Goal: Task Accomplishment & Management: Manage account settings

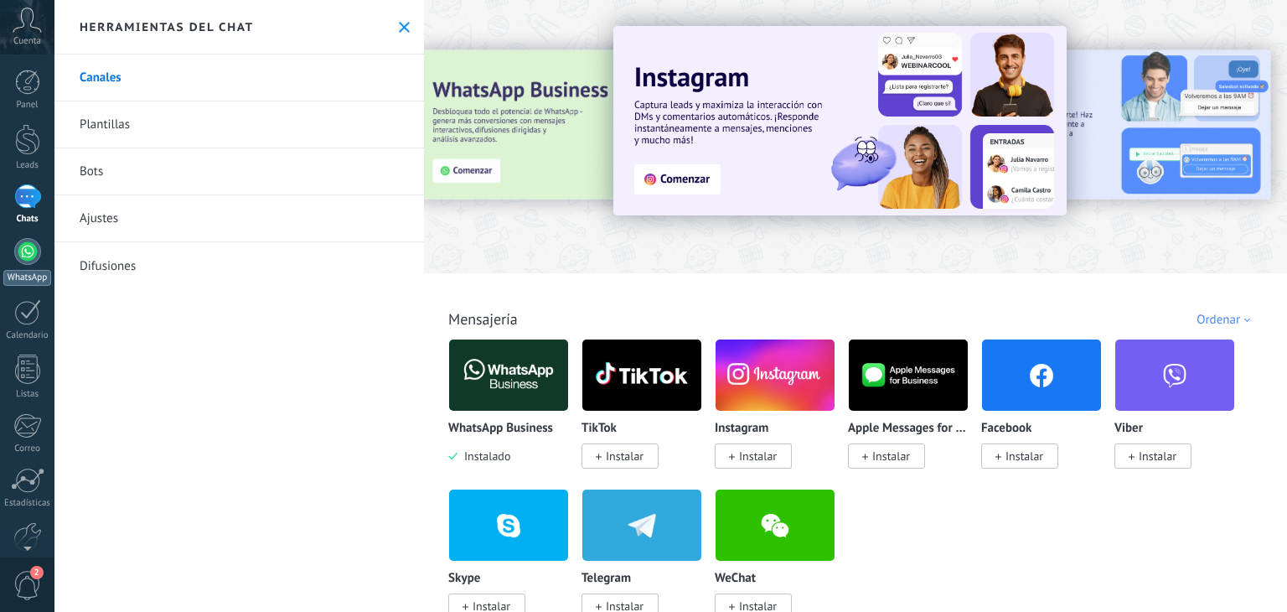
click at [17, 256] on div at bounding box center [27, 251] width 27 height 27
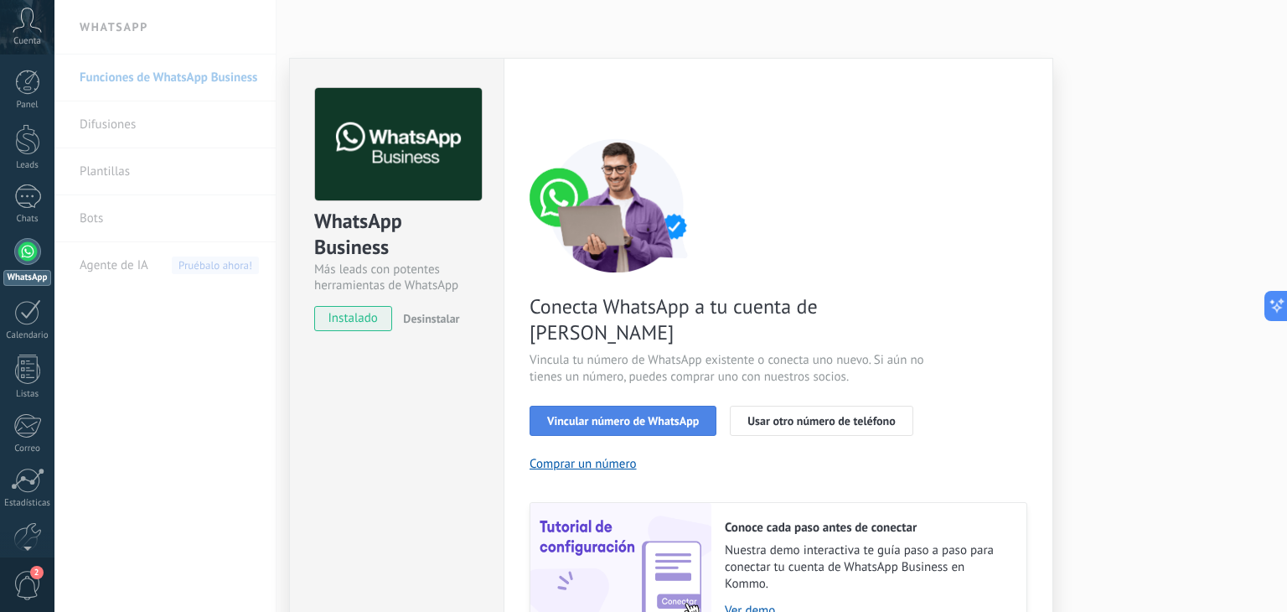
click at [600, 407] on button "Vincular número de WhatsApp" at bounding box center [623, 421] width 187 height 30
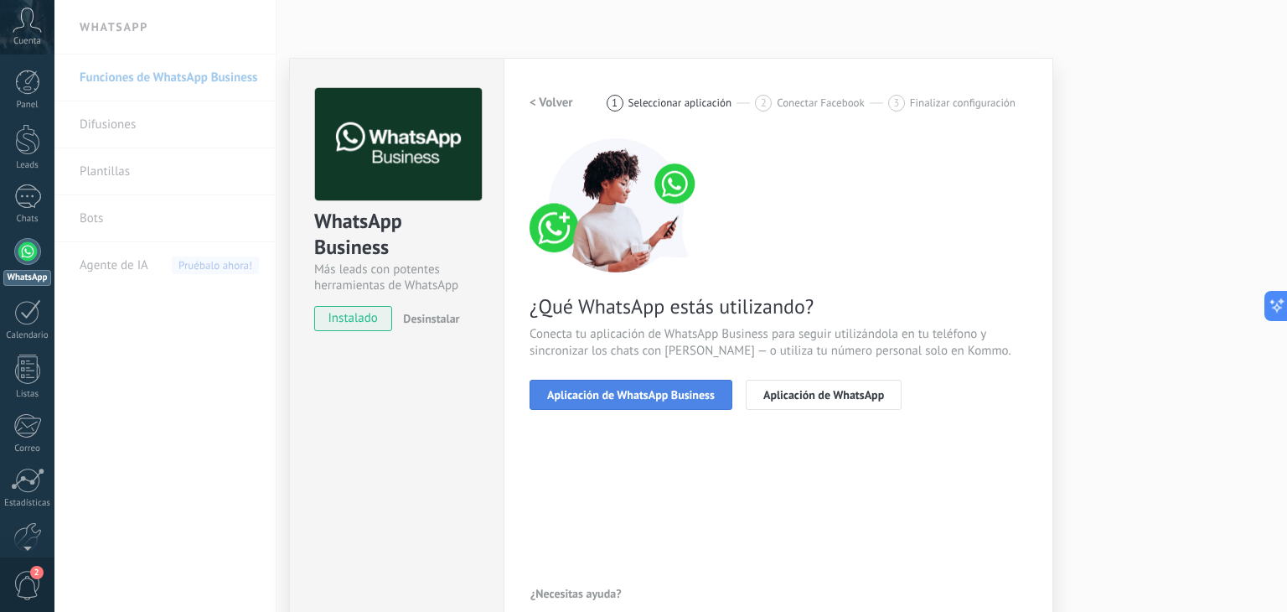
click at [610, 394] on span "Aplicación de WhatsApp Business" at bounding box center [631, 395] width 168 height 12
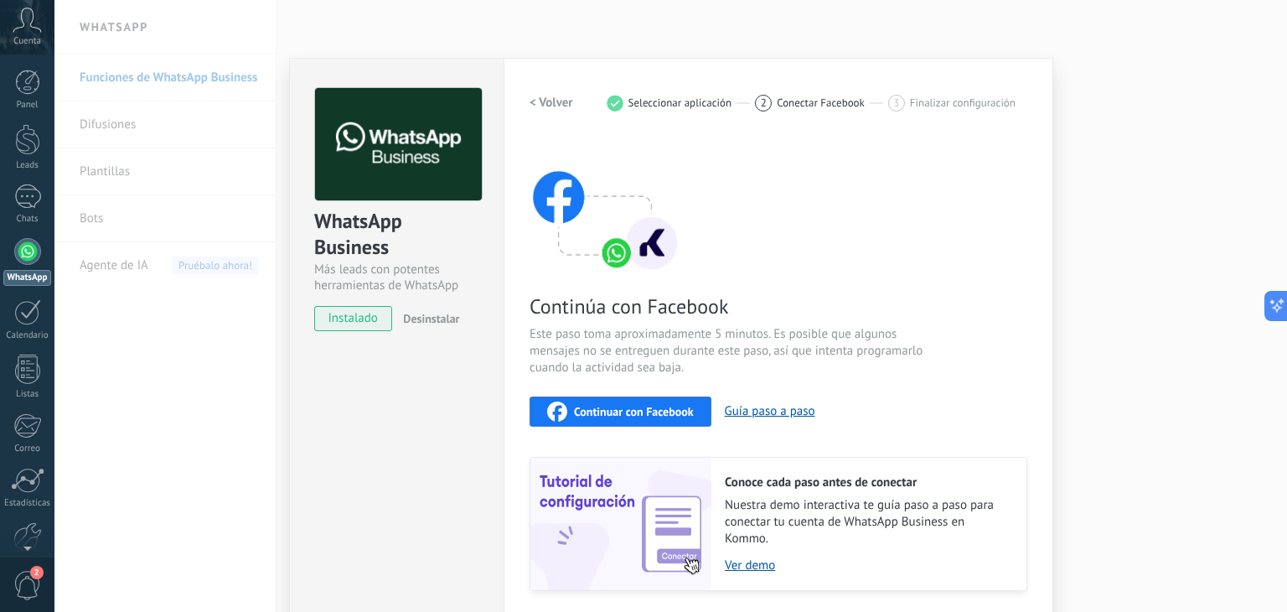
click at [662, 422] on button "Continuar con Facebook" at bounding box center [621, 411] width 182 height 30
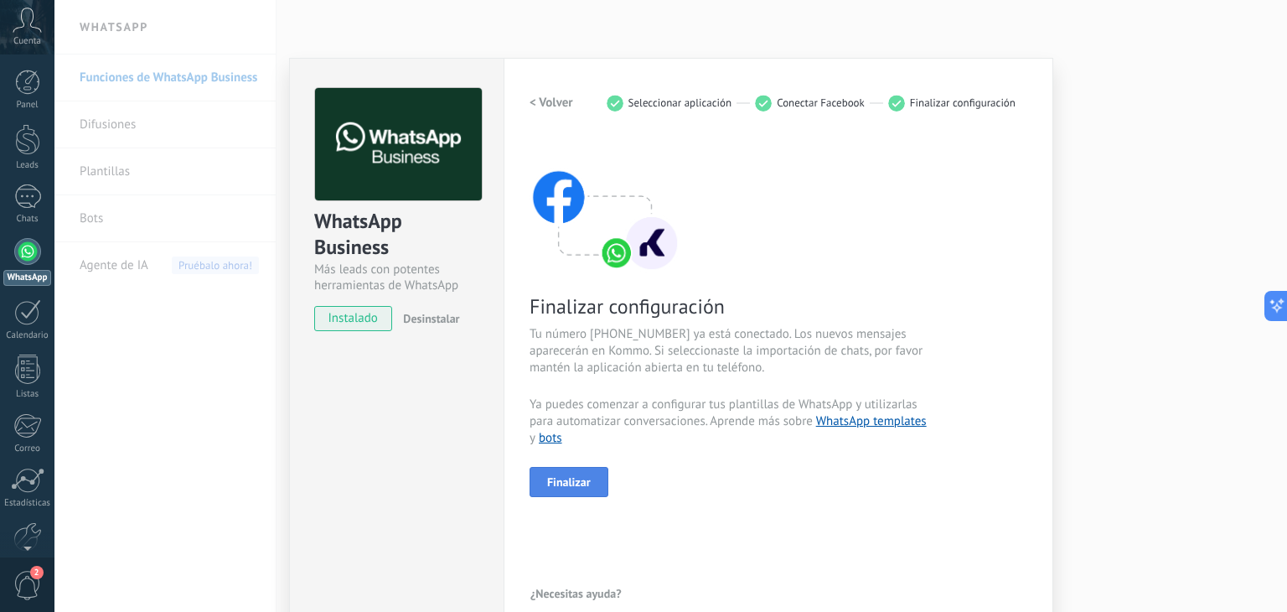
click at [596, 474] on button "Finalizar" at bounding box center [569, 482] width 79 height 30
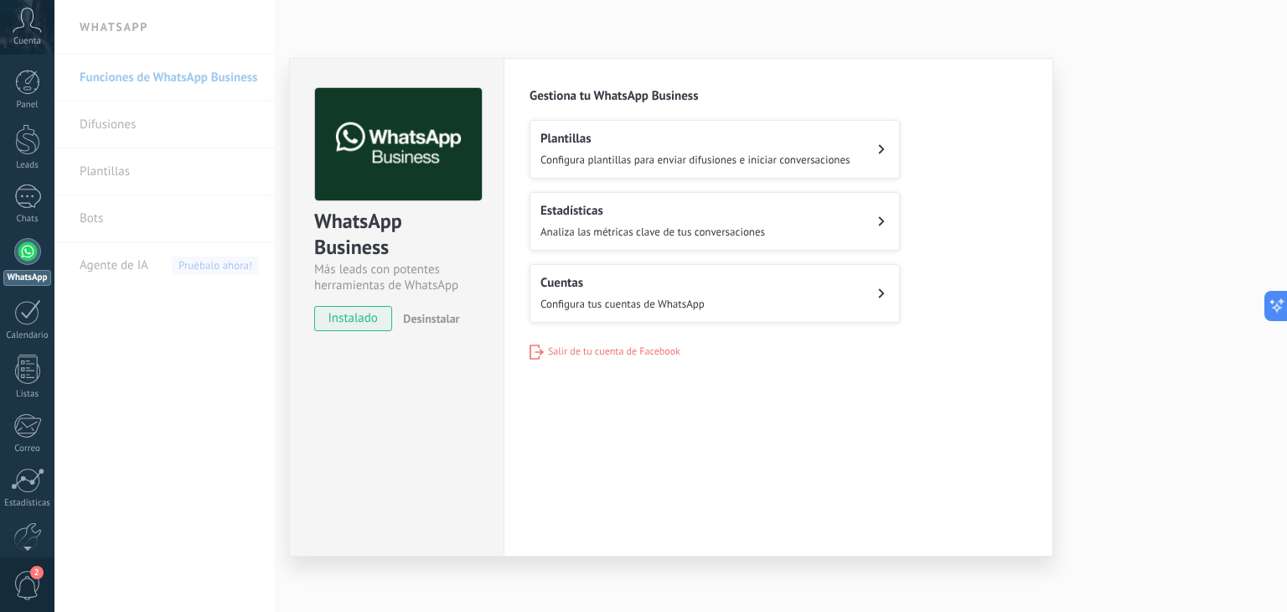
click at [624, 235] on span "Analiza las métricas clave de tus conversaciones" at bounding box center [653, 232] width 225 height 14
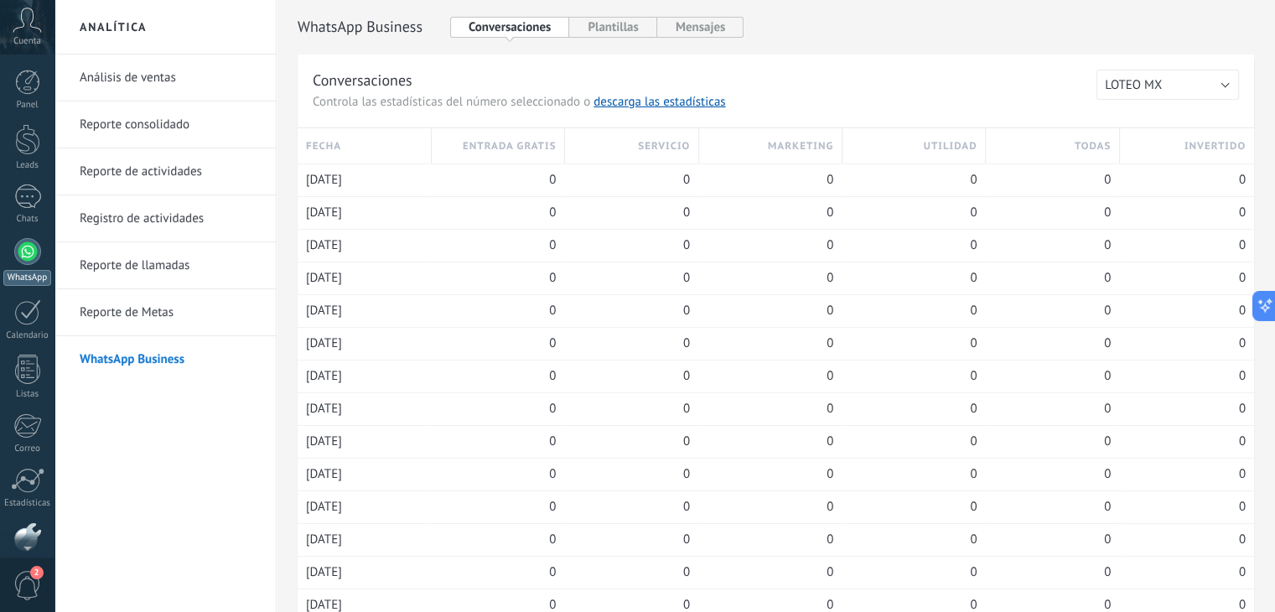
click at [22, 257] on div at bounding box center [27, 251] width 27 height 27
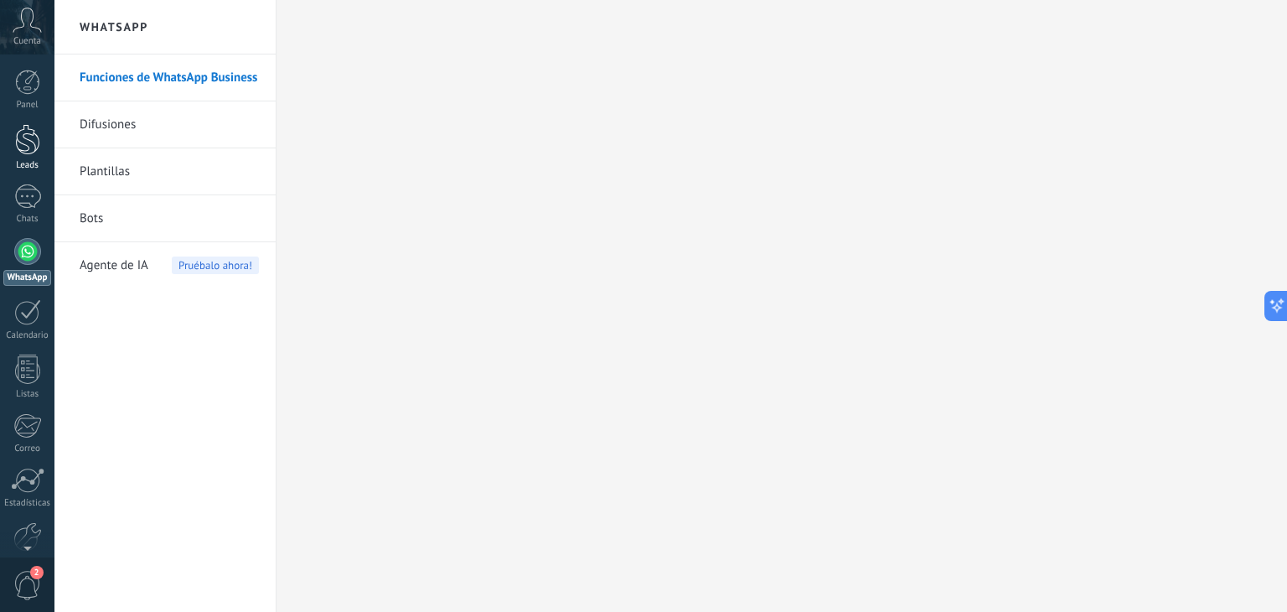
click at [26, 145] on div at bounding box center [27, 139] width 25 height 31
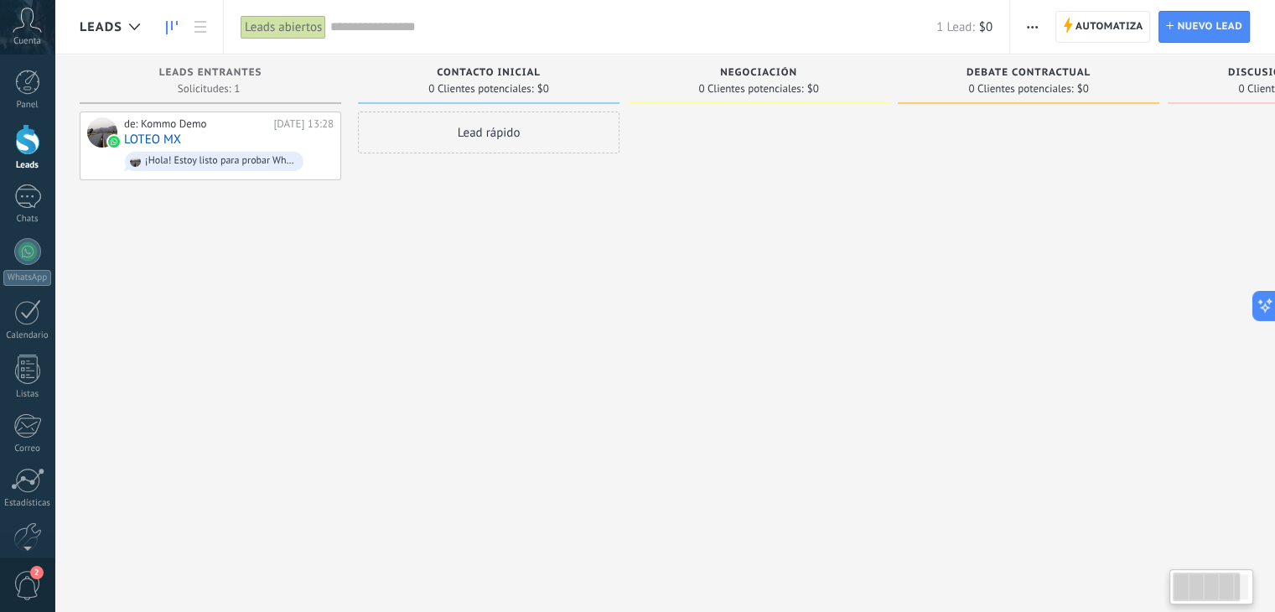
drag, startPoint x: 588, startPoint y: 399, endPoint x: 528, endPoint y: 412, distance: 60.8
click at [583, 401] on div "Lead rápido" at bounding box center [488, 307] width 261 height 393
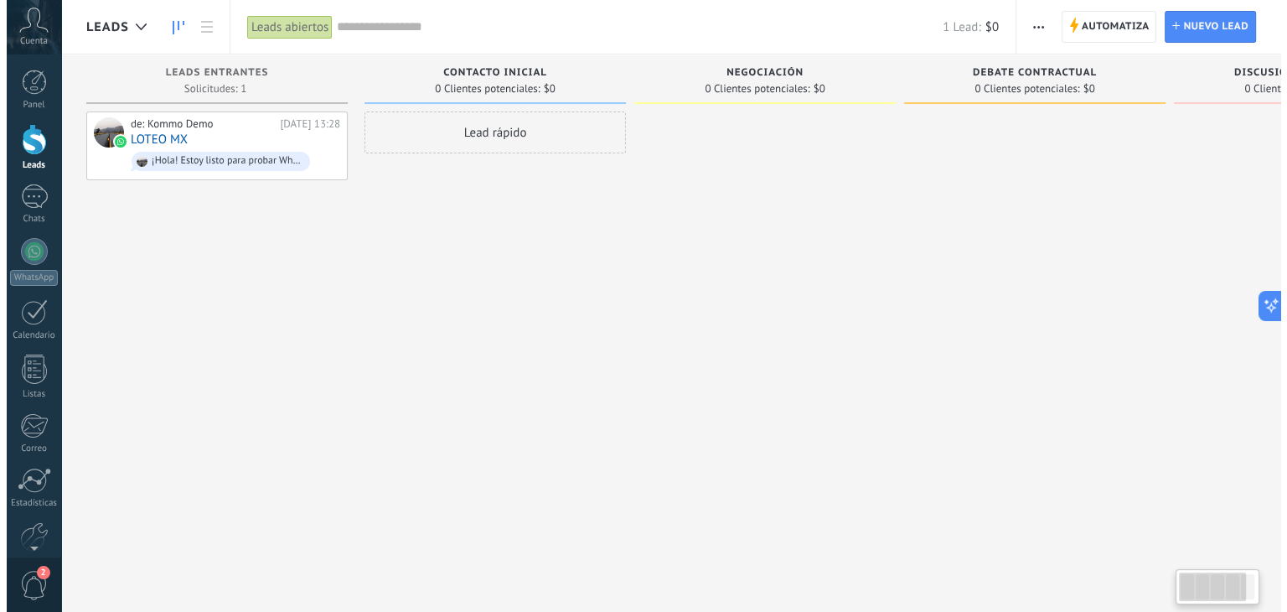
scroll to position [0, 3]
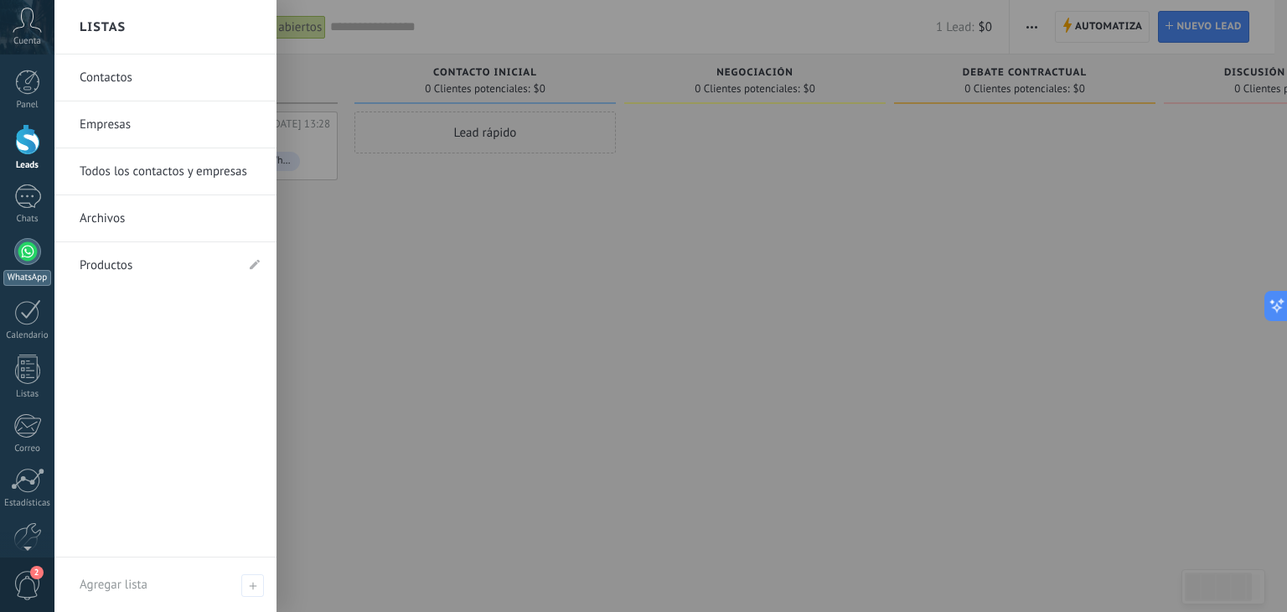
click at [32, 249] on div at bounding box center [27, 251] width 27 height 27
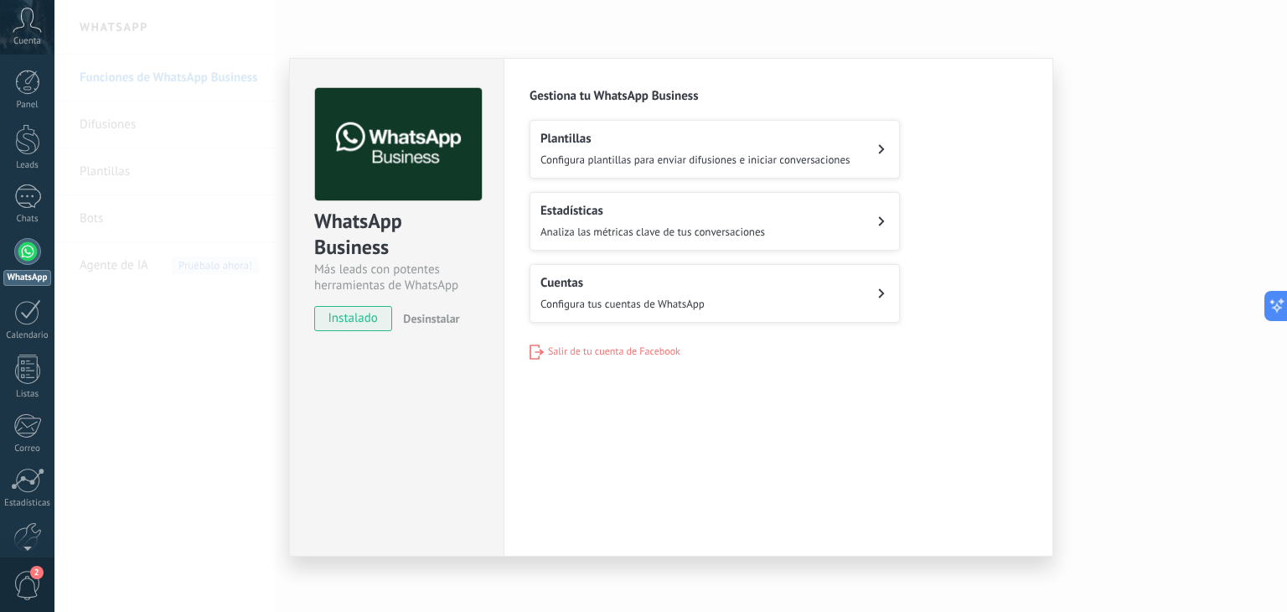
click at [586, 232] on span "Analiza las métricas clave de tus conversaciones" at bounding box center [653, 232] width 225 height 14
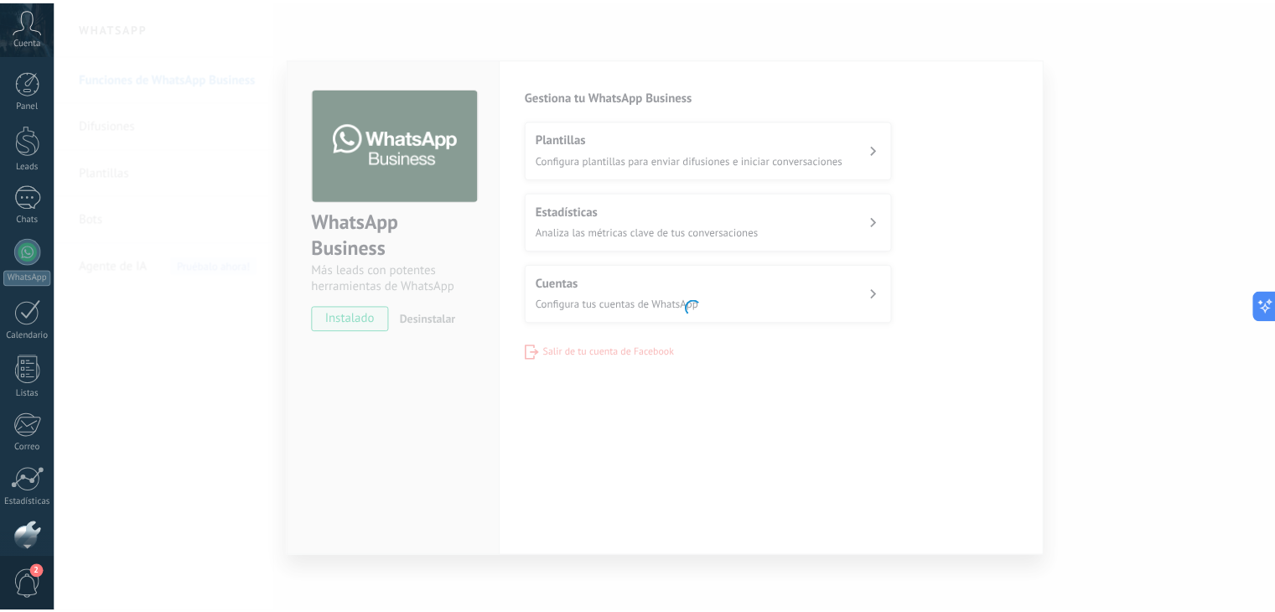
scroll to position [85, 0]
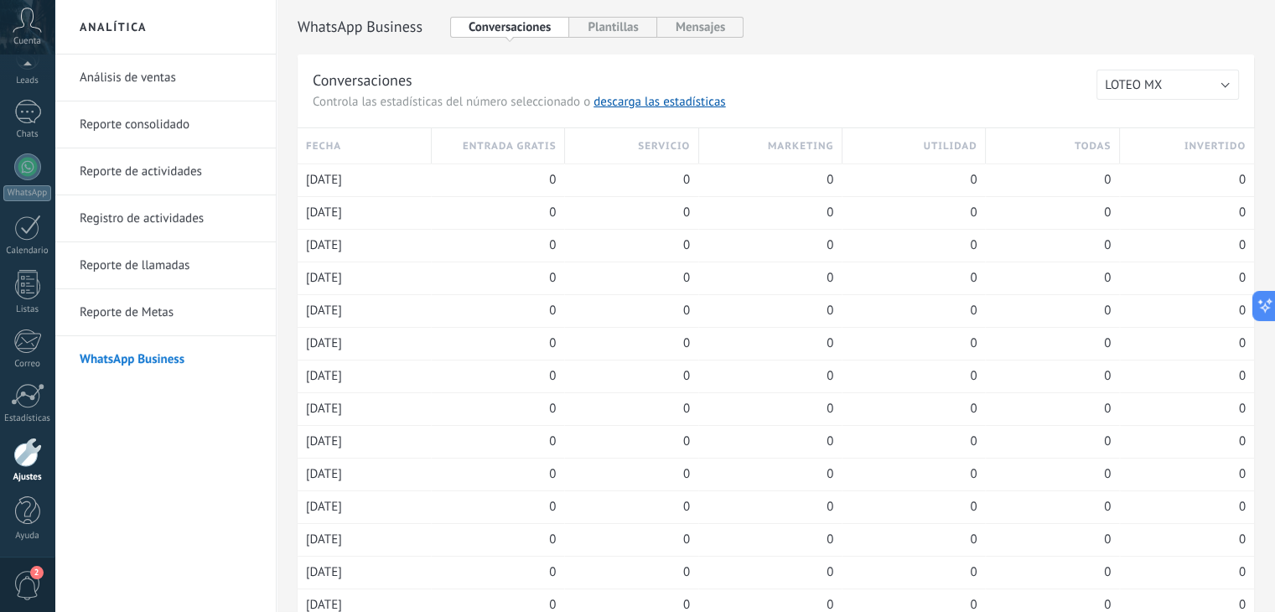
click at [141, 273] on link "Reporte de llamadas" at bounding box center [169, 265] width 179 height 47
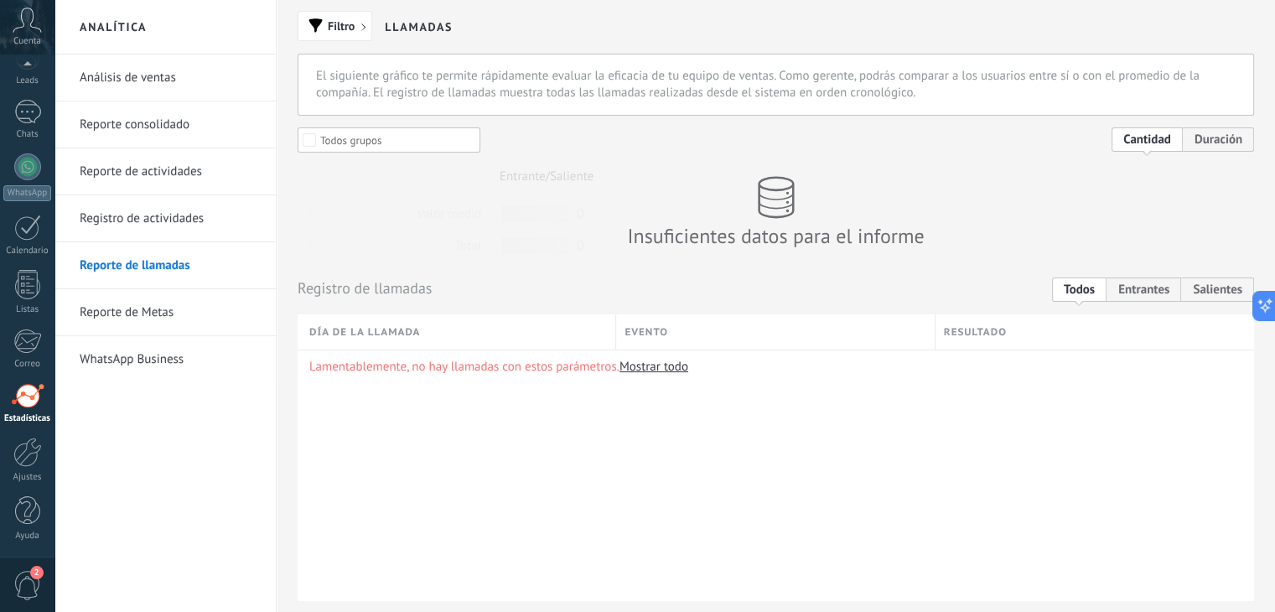
click at [130, 129] on link "Reporte consolidado" at bounding box center [169, 124] width 179 height 47
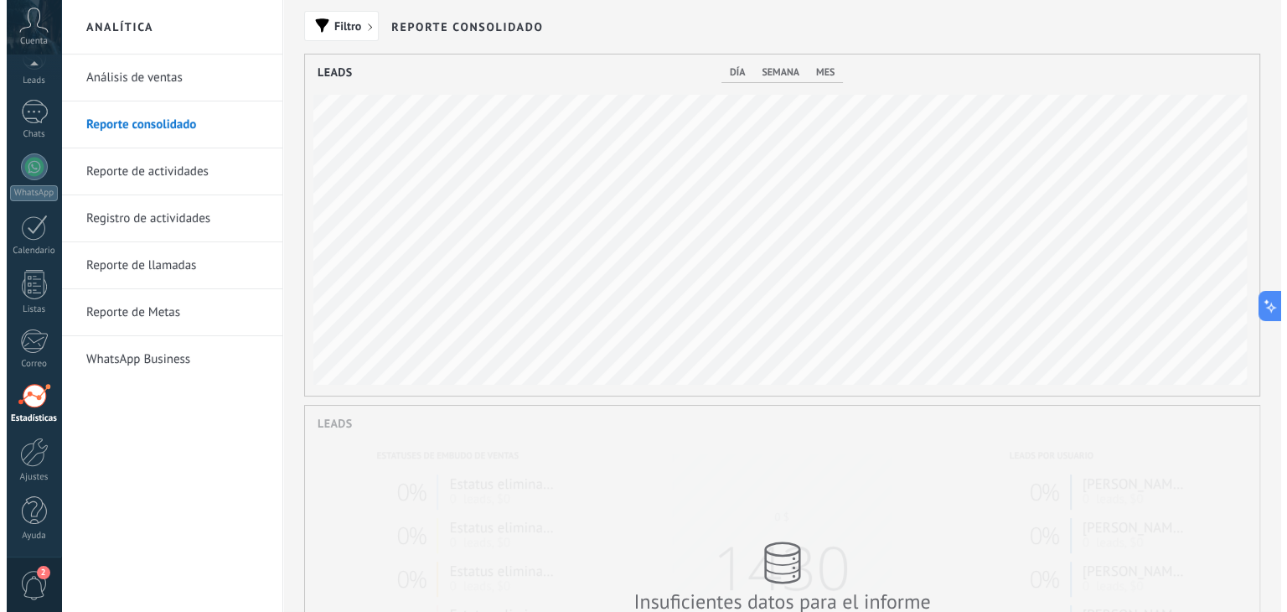
scroll to position [341, 955]
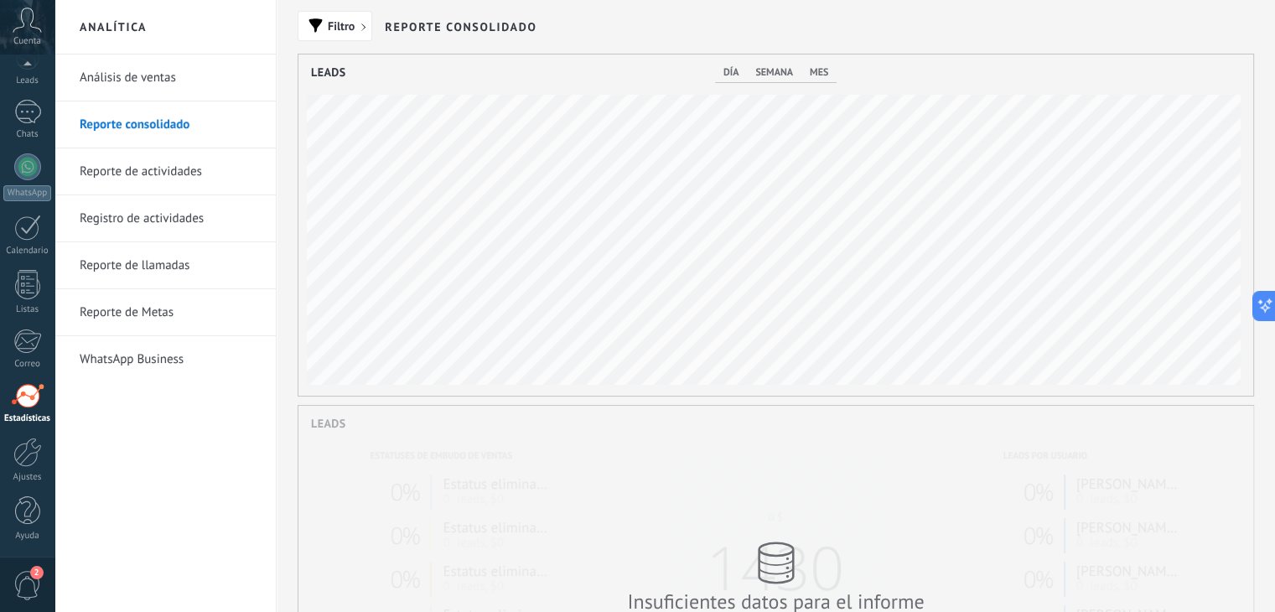
click at [141, 91] on link "Análisis de ventas" at bounding box center [169, 77] width 179 height 47
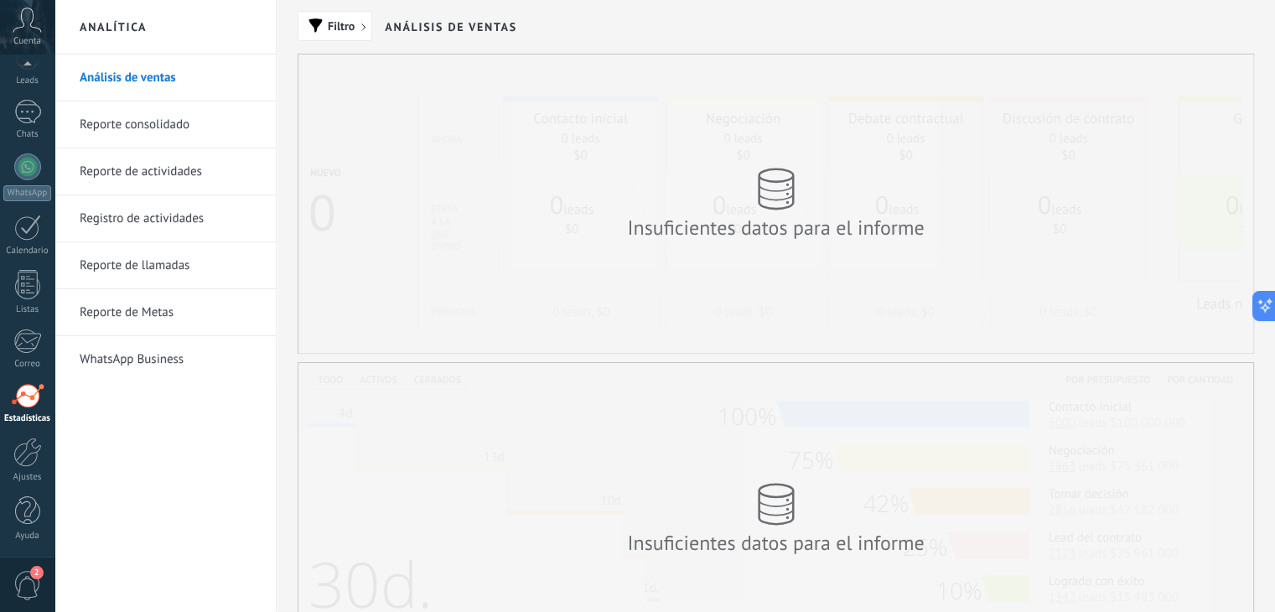
click at [158, 225] on link "Registro de actividades" at bounding box center [169, 218] width 179 height 47
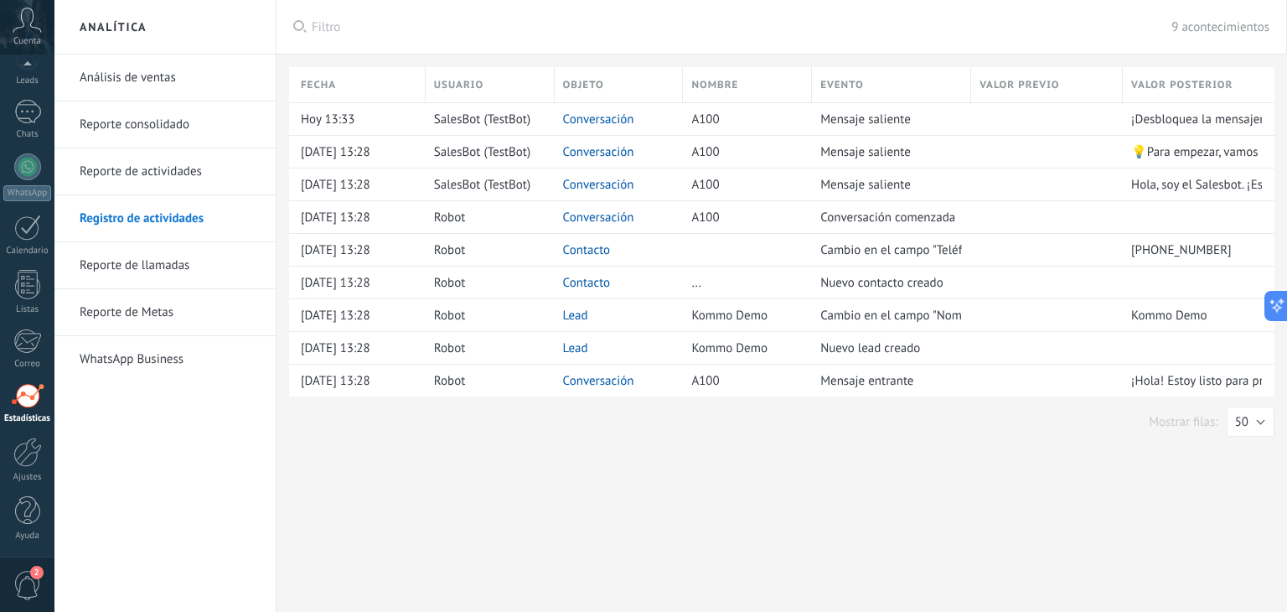
click at [164, 255] on link "Reporte de llamadas" at bounding box center [169, 265] width 179 height 47
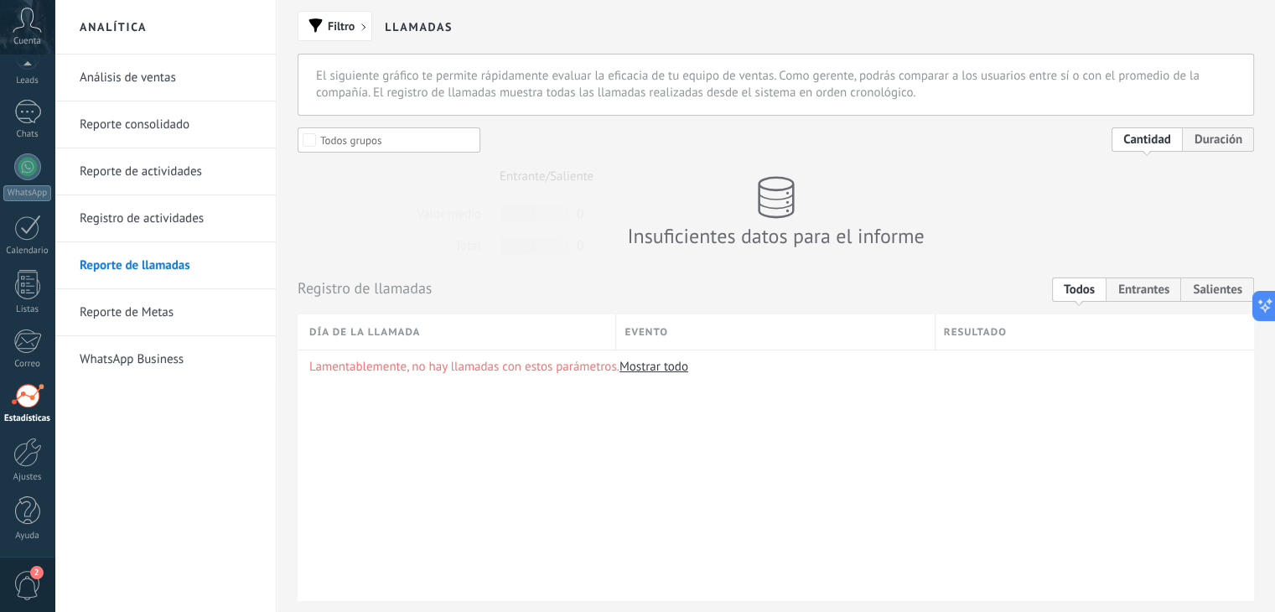
click at [149, 312] on link "Reporte de Metas" at bounding box center [169, 312] width 179 height 47
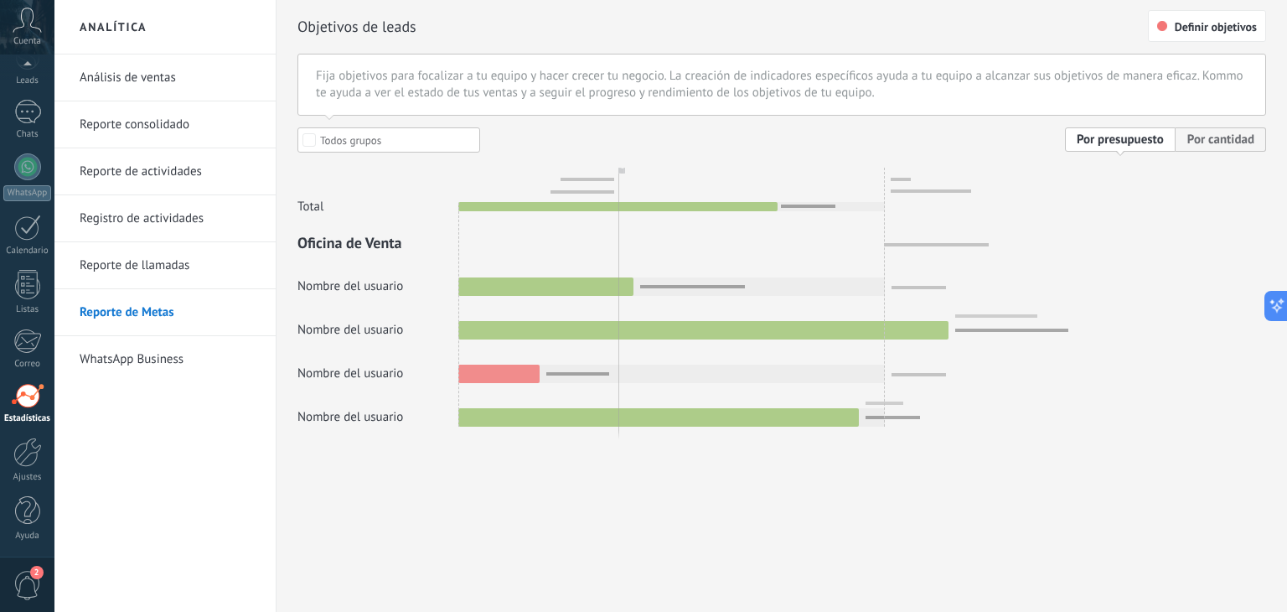
click at [1240, 148] on div at bounding box center [782, 276] width 969 height 299
click at [1213, 142] on div at bounding box center [782, 276] width 969 height 299
click at [1217, 24] on span "Definir objetivos" at bounding box center [1216, 27] width 82 height 12
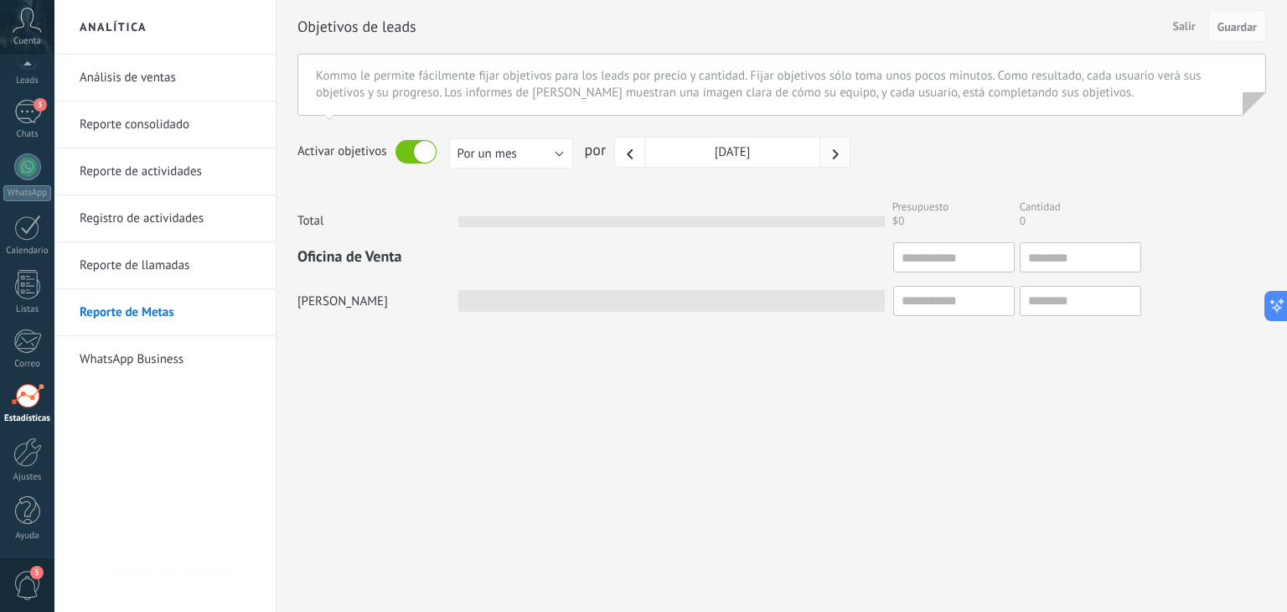
click at [839, 155] on icon "button" at bounding box center [836, 154] width 10 height 10
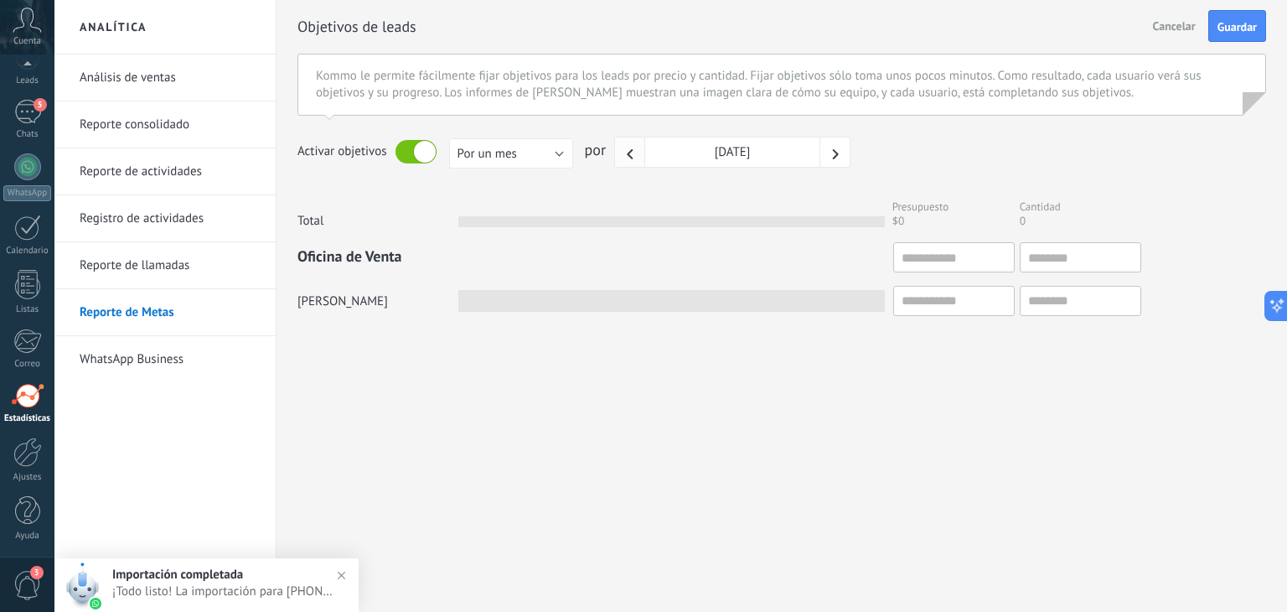
click at [633, 155] on icon "button" at bounding box center [630, 154] width 10 height 10
click at [841, 155] on button "button" at bounding box center [835, 152] width 31 height 31
click at [1238, 26] on span "Guardar" at bounding box center [1237, 27] width 39 height 12
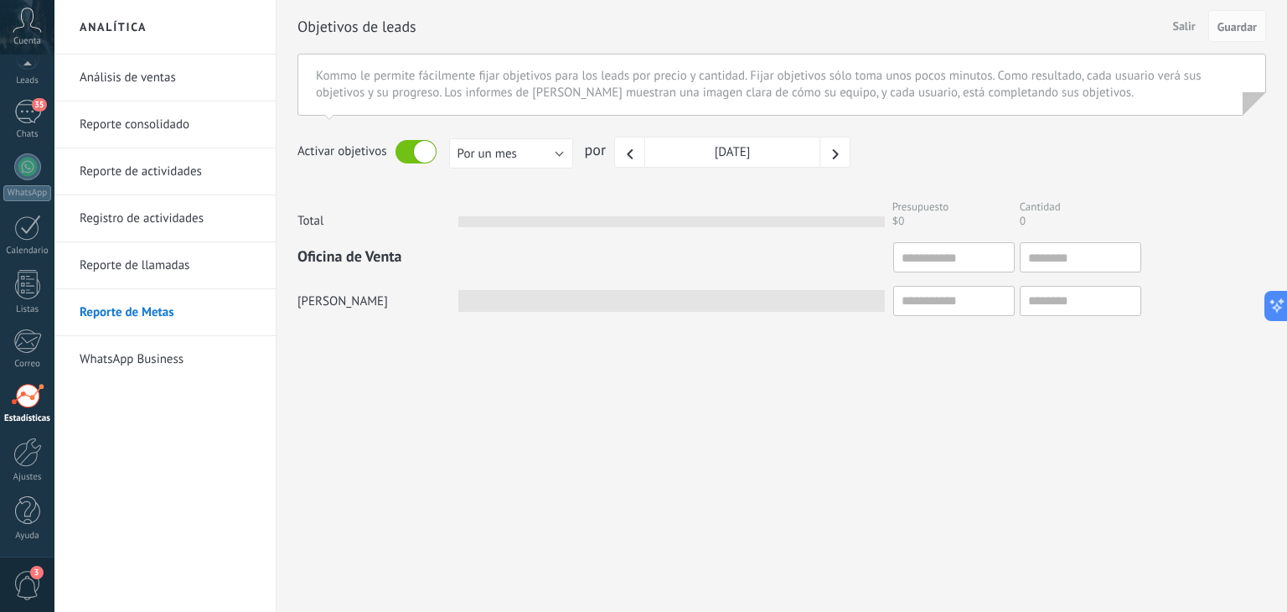
click at [163, 313] on link "Reporte de Metas" at bounding box center [169, 312] width 179 height 47
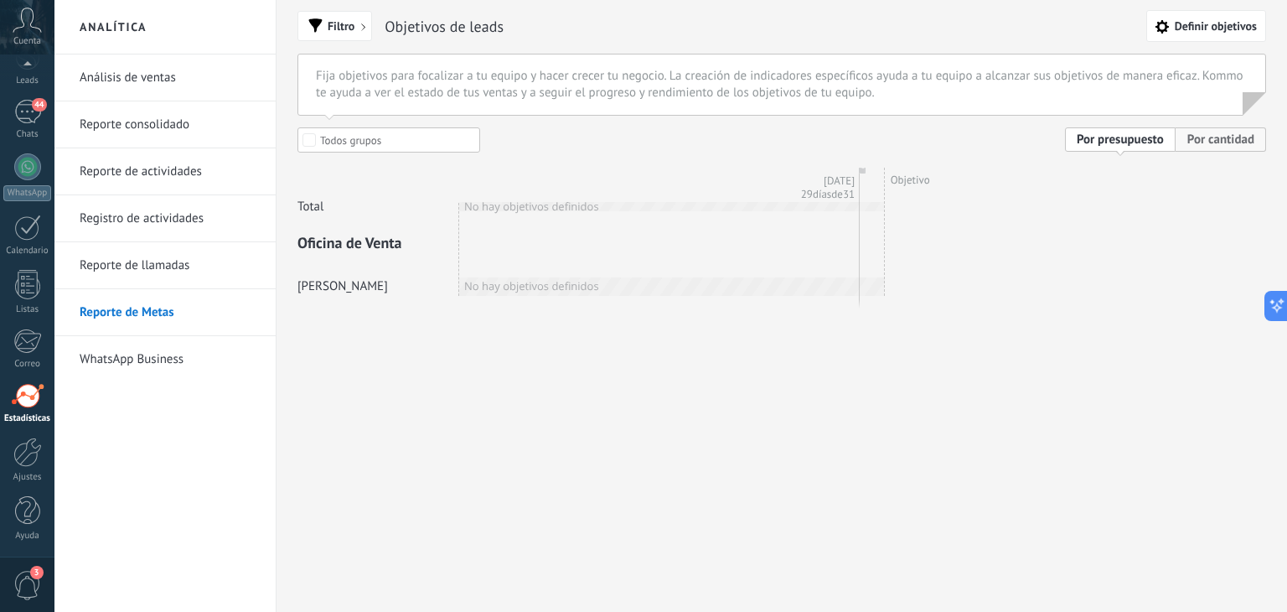
click at [1209, 142] on span "Por cantidad" at bounding box center [1221, 139] width 91 height 24
click at [1199, 143] on span "Por cantidad" at bounding box center [1221, 139] width 91 height 24
click at [1147, 142] on span "Por presupuesto" at bounding box center [1120, 139] width 111 height 24
click at [1171, 18] on button "Definir objetivos" at bounding box center [1207, 26] width 120 height 32
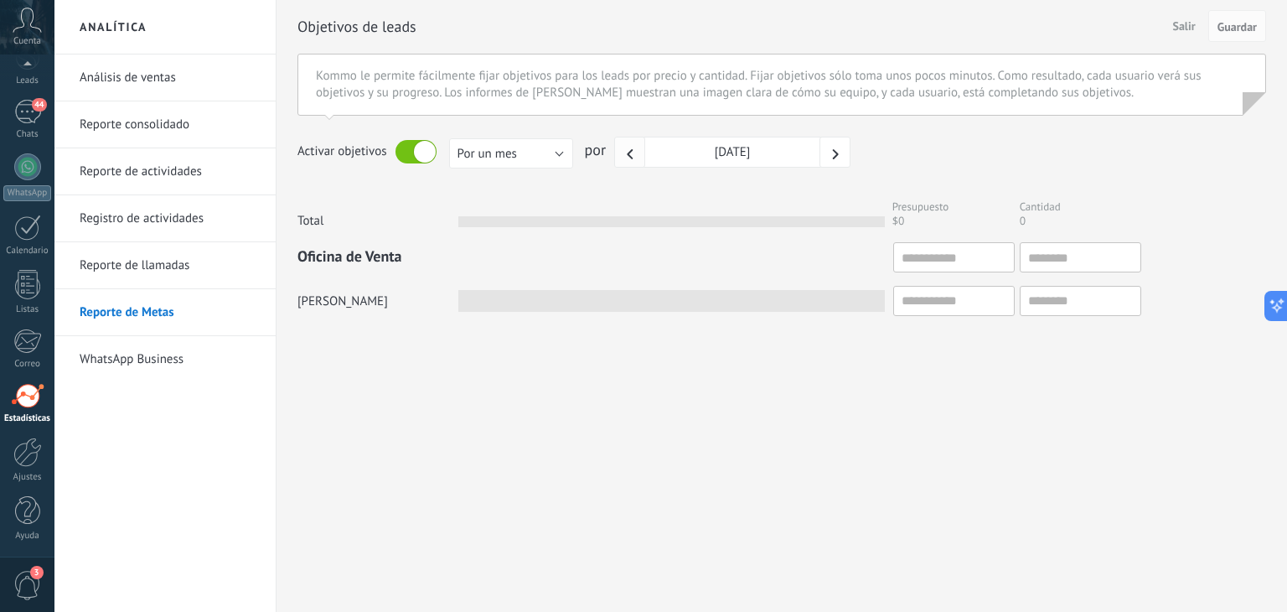
click at [634, 156] on icon "button" at bounding box center [630, 154] width 10 height 10
click at [836, 158] on button "button" at bounding box center [835, 152] width 31 height 31
click at [631, 154] on icon "button" at bounding box center [630, 154] width 10 height 10
click at [1245, 18] on button "Guardar" at bounding box center [1238, 26] width 58 height 32
click at [32, 117] on div "45" at bounding box center [27, 112] width 27 height 24
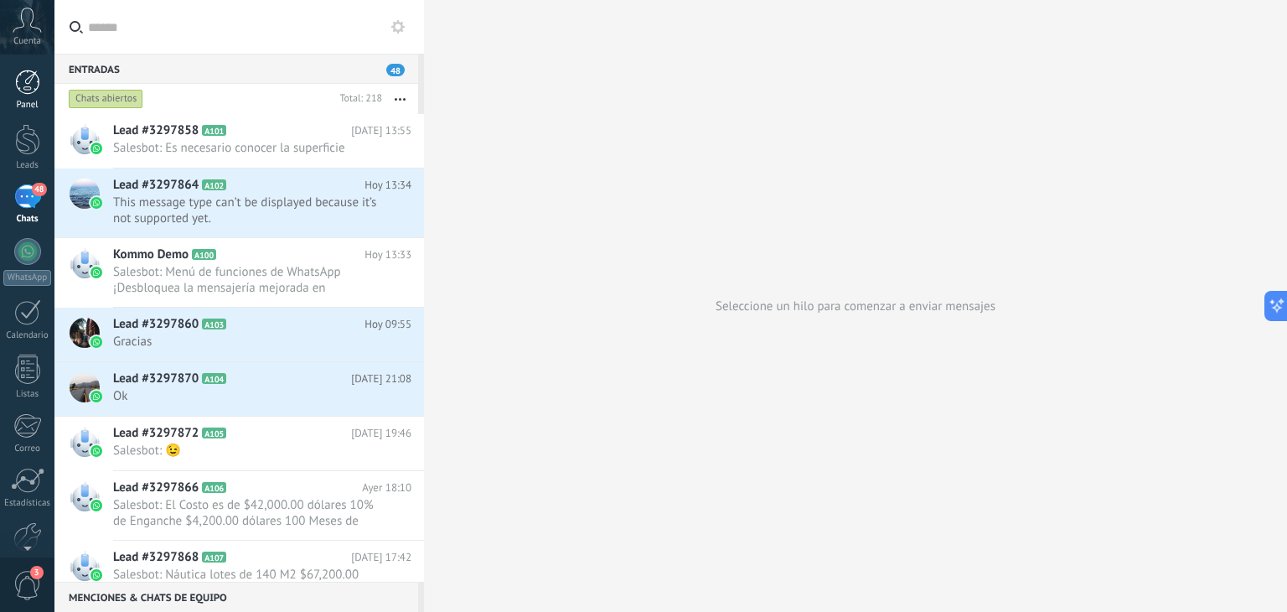
click at [39, 79] on div at bounding box center [27, 82] width 25 height 25
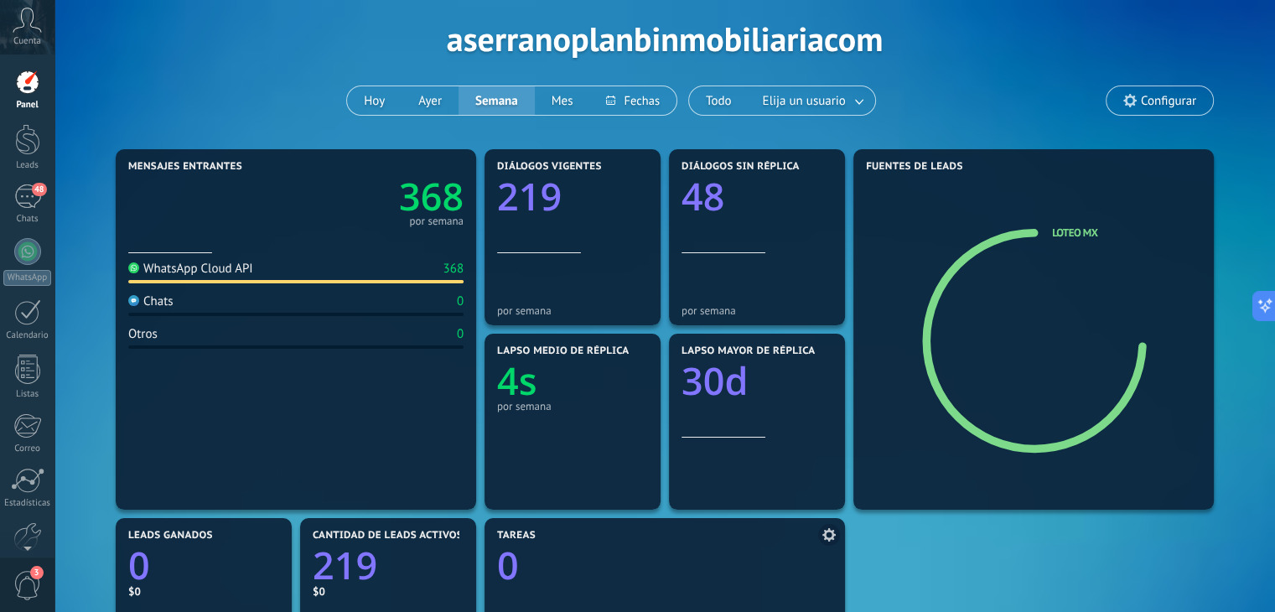
scroll to position [168, 0]
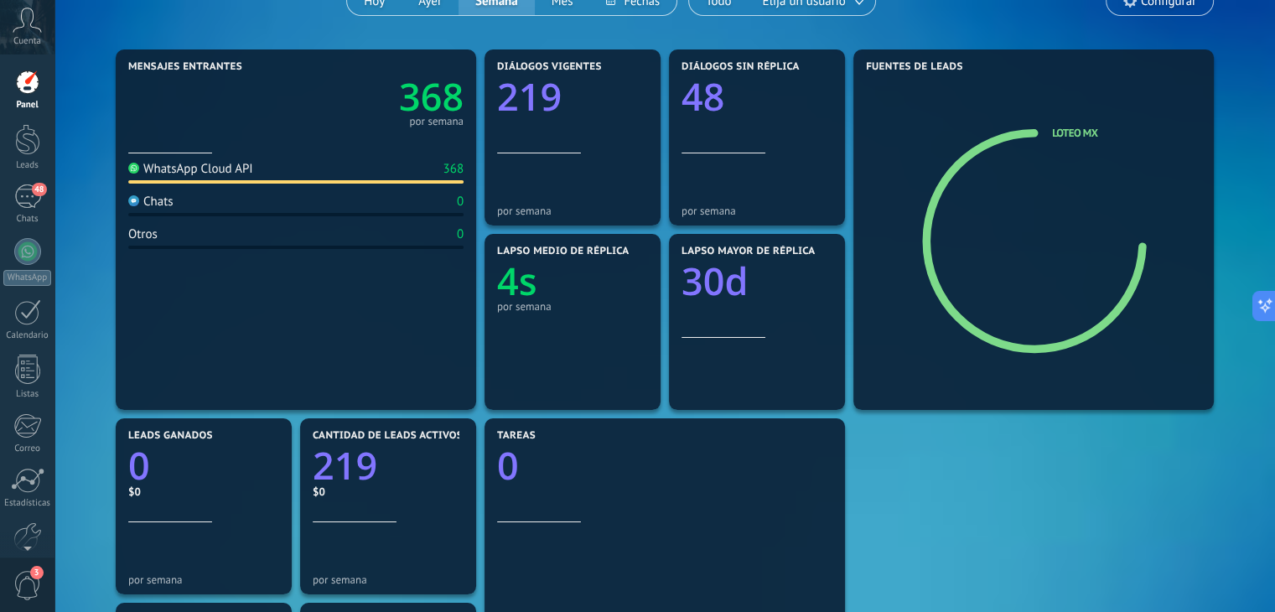
click at [438, 111] on text "368" at bounding box center [431, 96] width 65 height 51
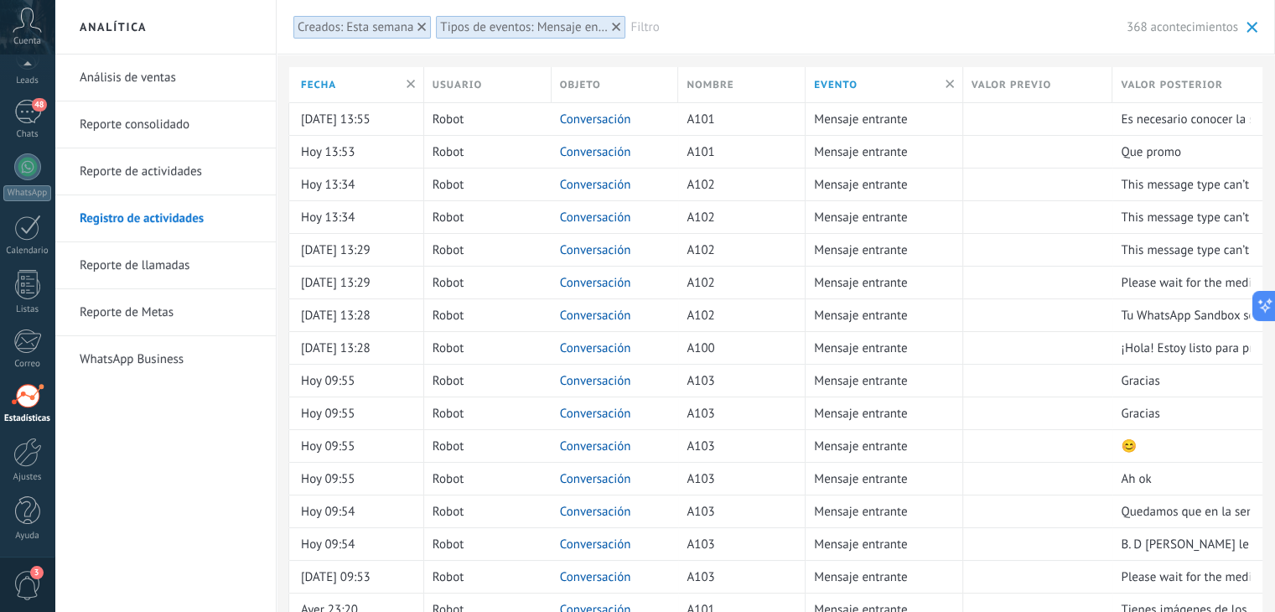
click at [160, 80] on link "Análisis de ventas" at bounding box center [169, 77] width 179 height 47
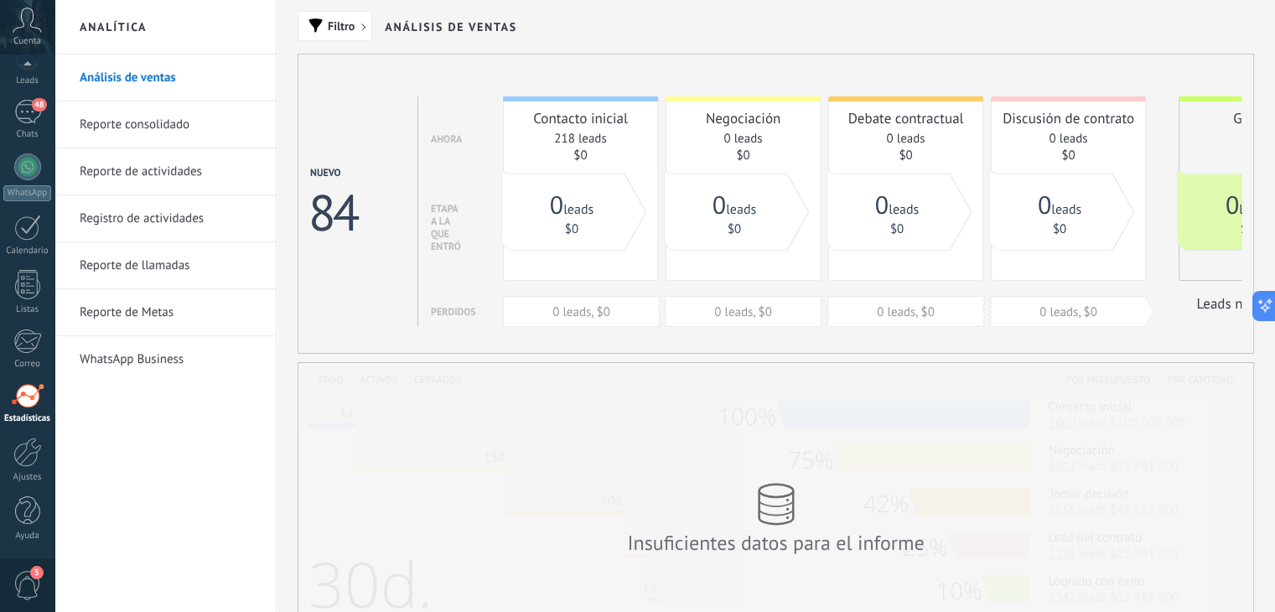
click at [137, 127] on link "Reporte consolidado" at bounding box center [169, 124] width 179 height 47
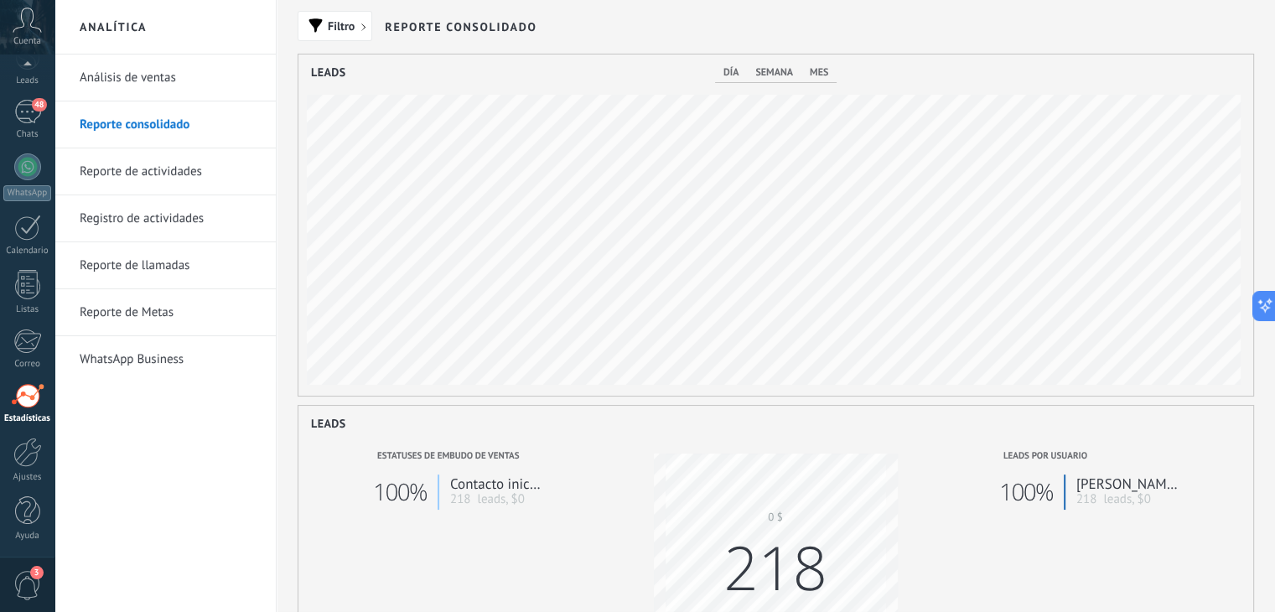
scroll to position [341, 955]
click at [821, 72] on span "mes" at bounding box center [819, 72] width 18 height 13
click at [581, 48] on div "Filtro Reporte consolidado" at bounding box center [776, 27] width 956 height 54
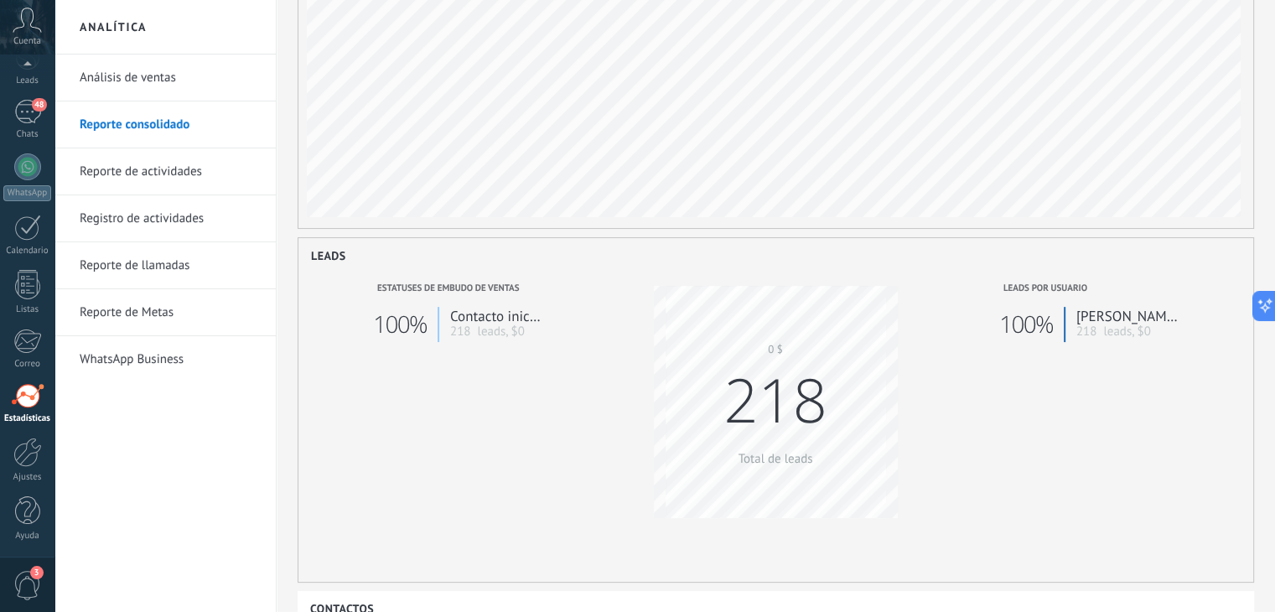
scroll to position [0, 0]
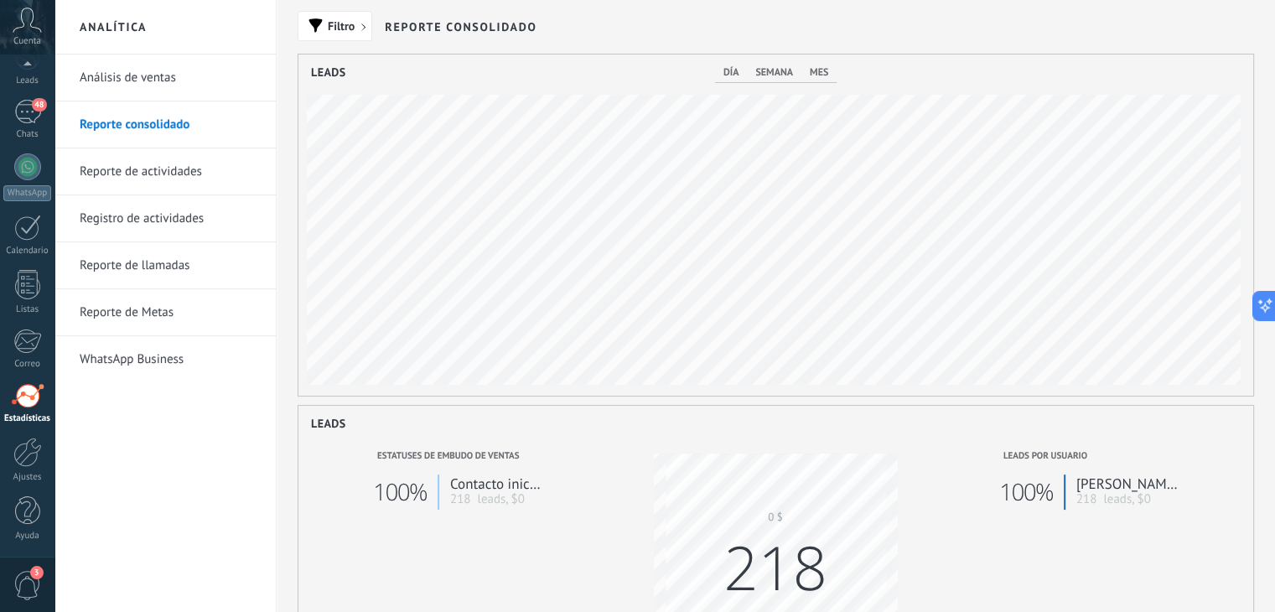
click at [162, 175] on link "Reporte de actividades" at bounding box center [169, 171] width 179 height 47
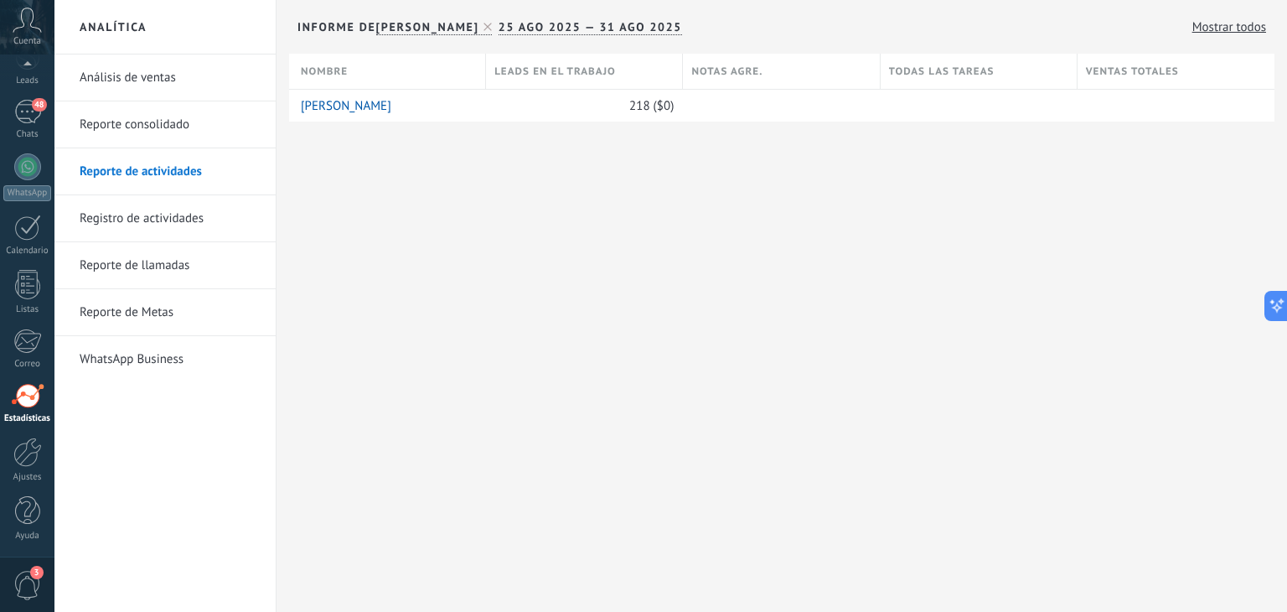
click at [161, 67] on link "Análisis de ventas" at bounding box center [169, 77] width 179 height 47
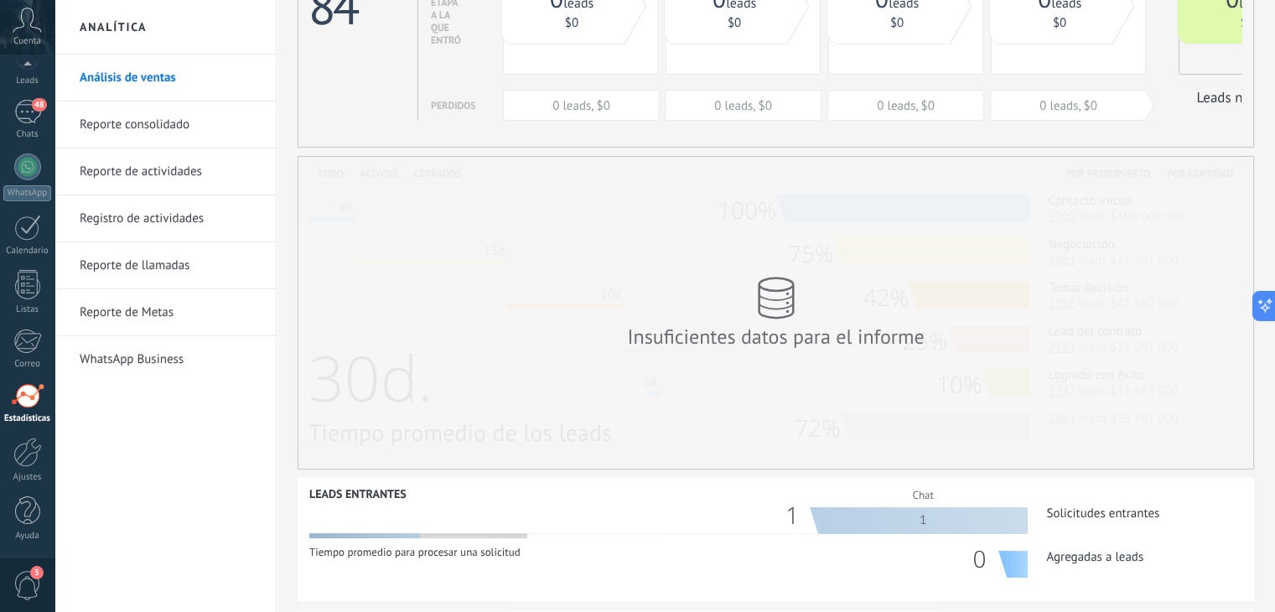
scroll to position [84, 0]
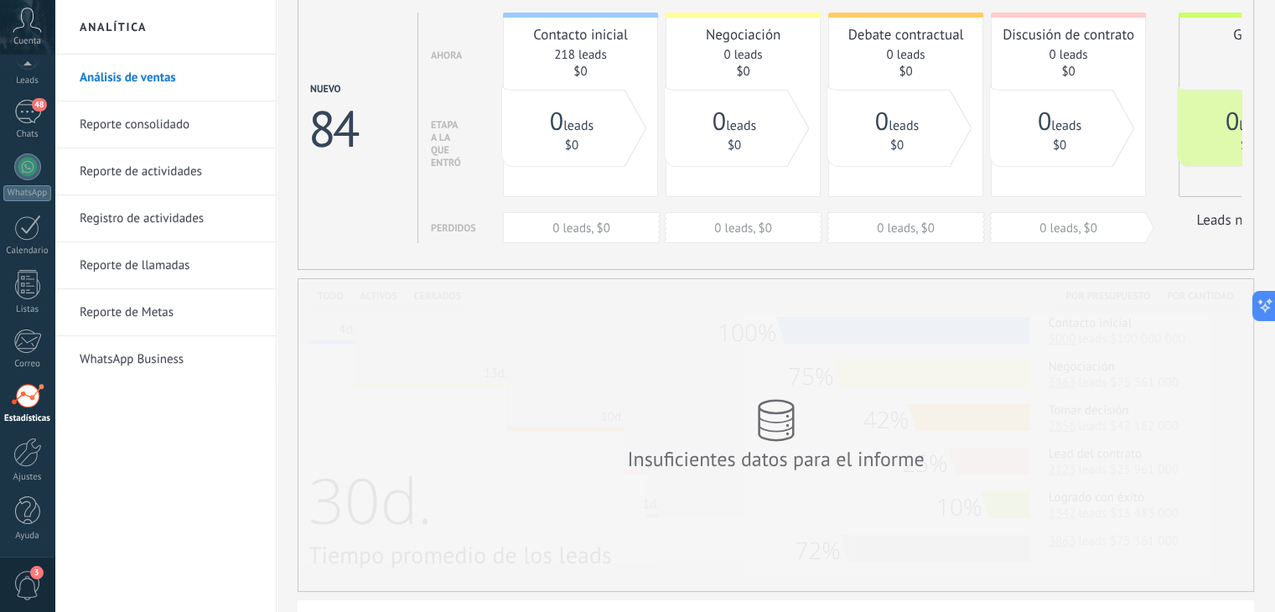
click at [121, 158] on link "Reporte de actividades" at bounding box center [169, 171] width 179 height 47
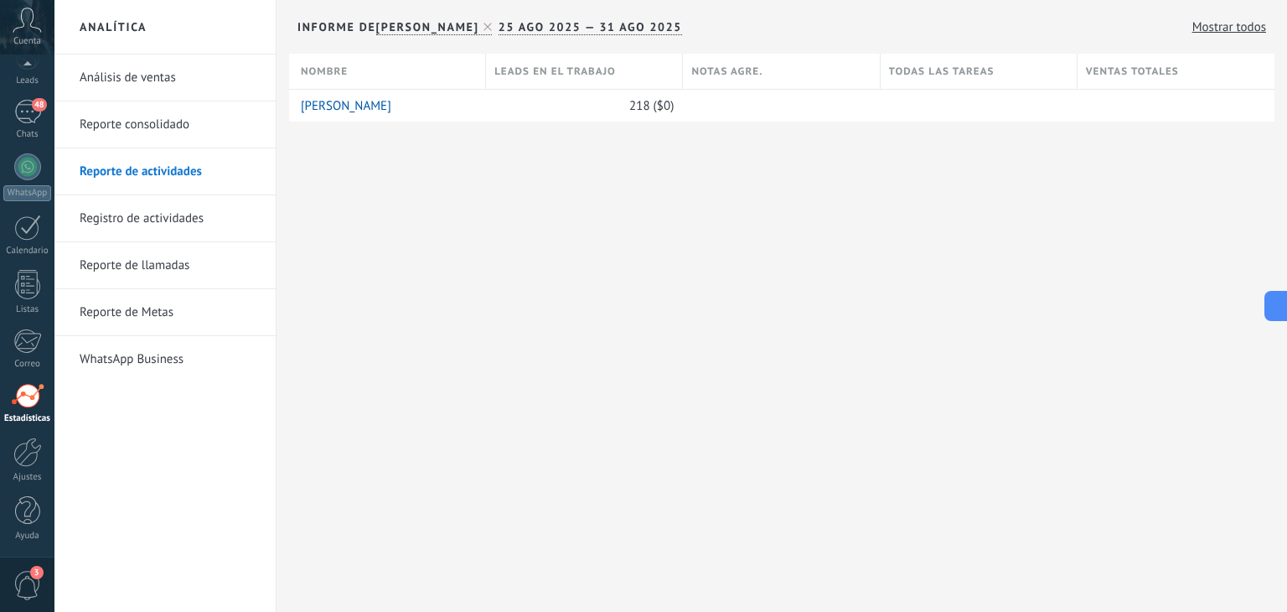
click at [154, 225] on link "Registro de actividades" at bounding box center [169, 218] width 179 height 47
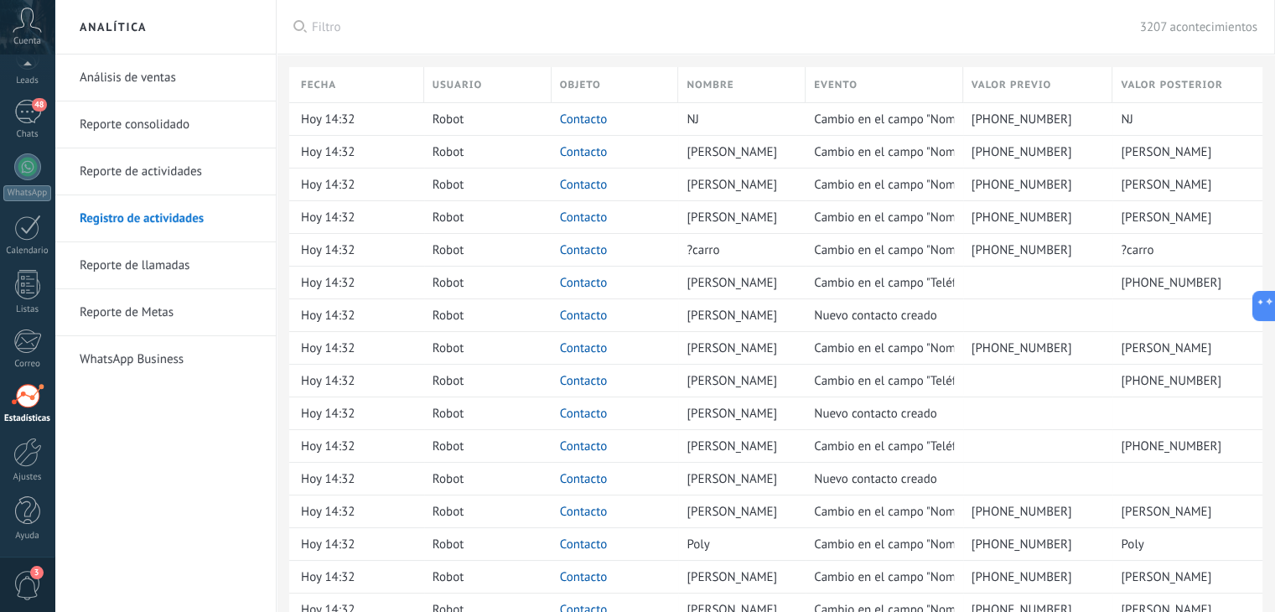
click at [161, 263] on link "Reporte de llamadas" at bounding box center [169, 265] width 179 height 47
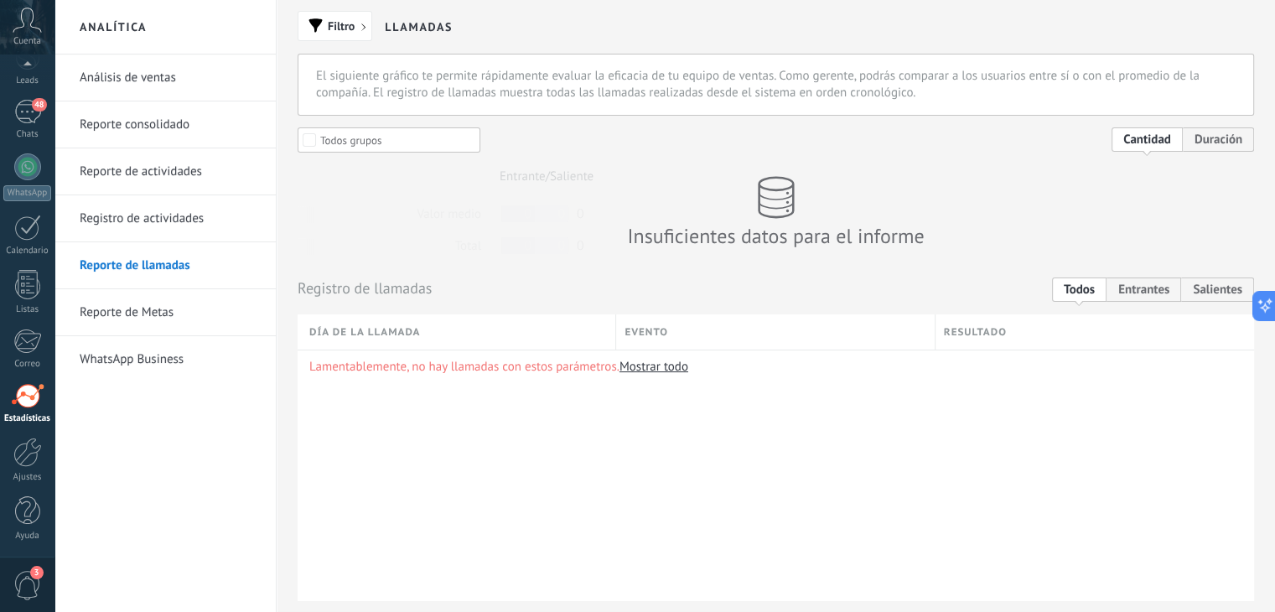
click at [126, 307] on link "Reporte de Metas" at bounding box center [169, 312] width 179 height 47
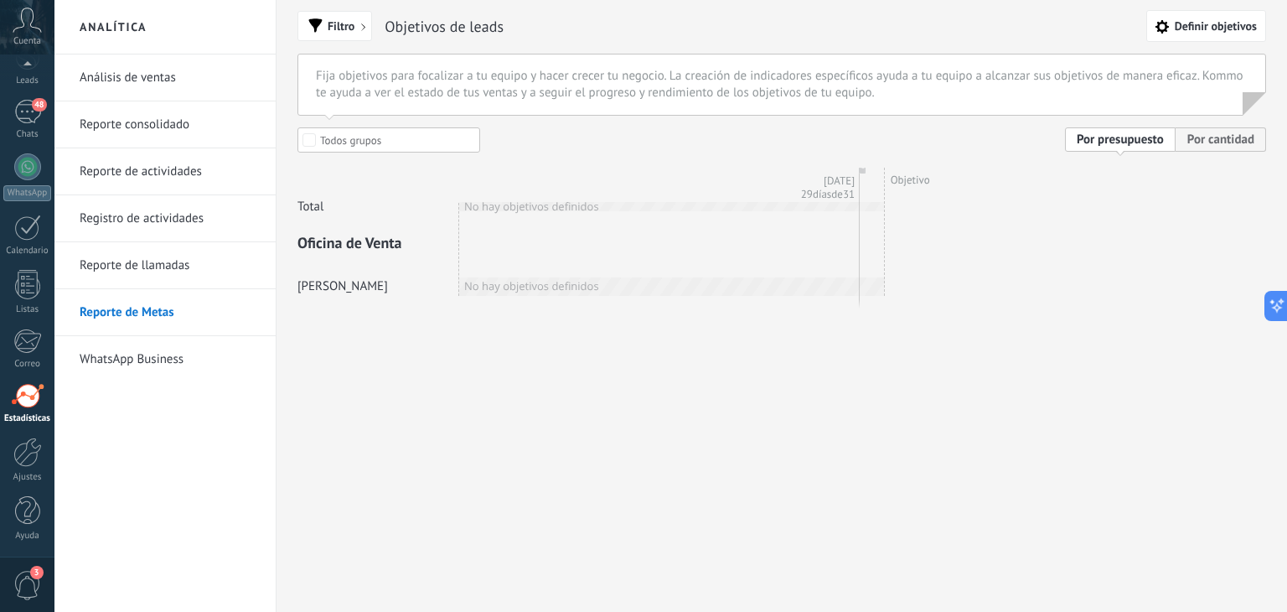
click at [125, 353] on link "WhatsApp Business" at bounding box center [169, 359] width 179 height 47
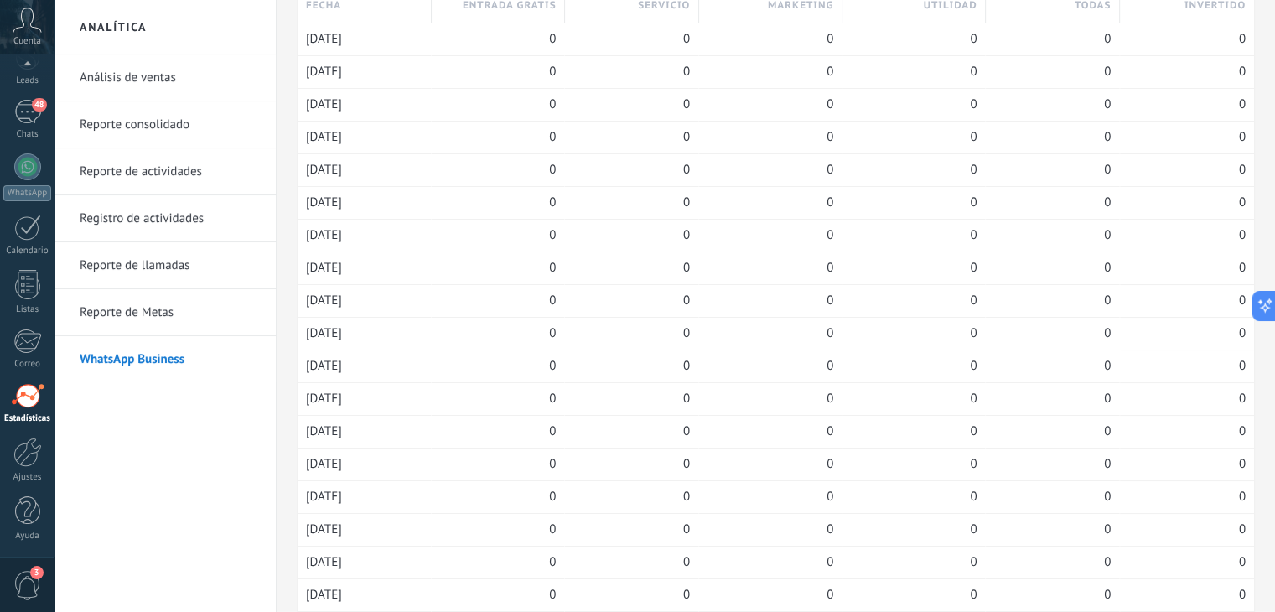
scroll to position [168, 0]
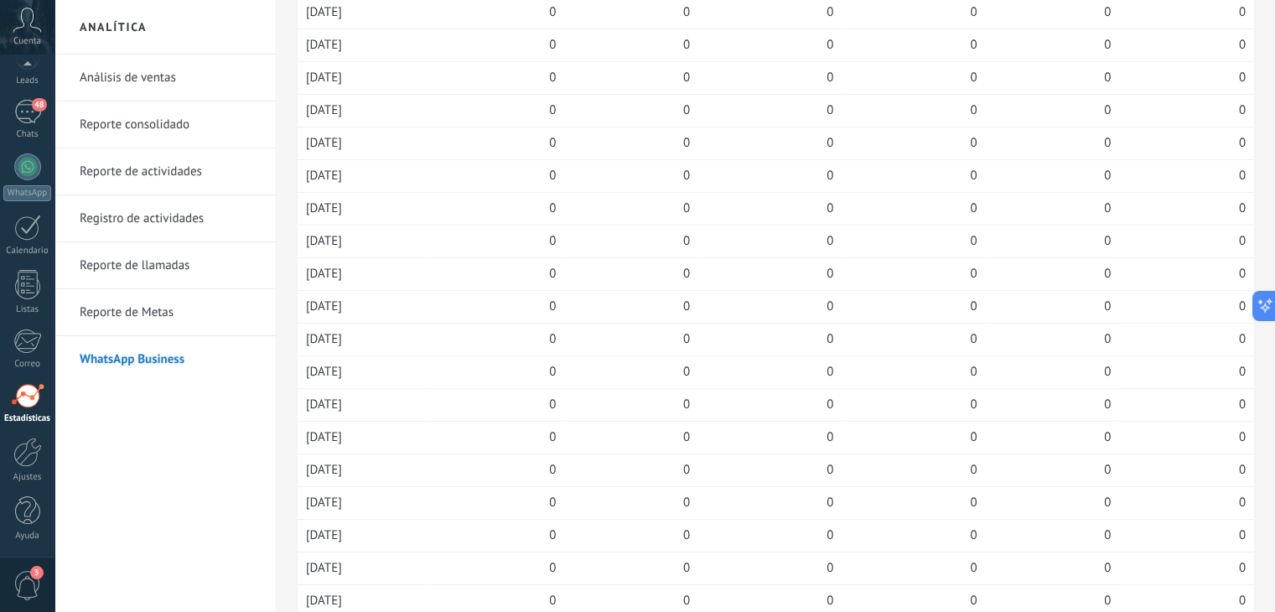
click at [122, 85] on link "Análisis de ventas" at bounding box center [169, 77] width 179 height 47
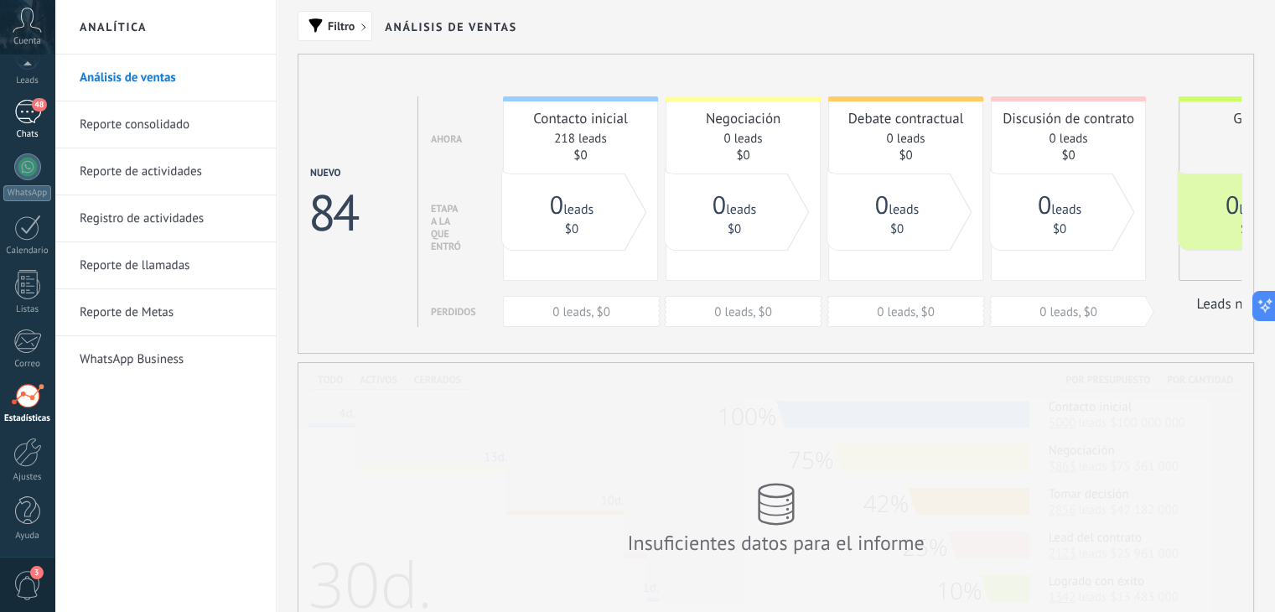
click at [27, 122] on div "48" at bounding box center [27, 112] width 27 height 24
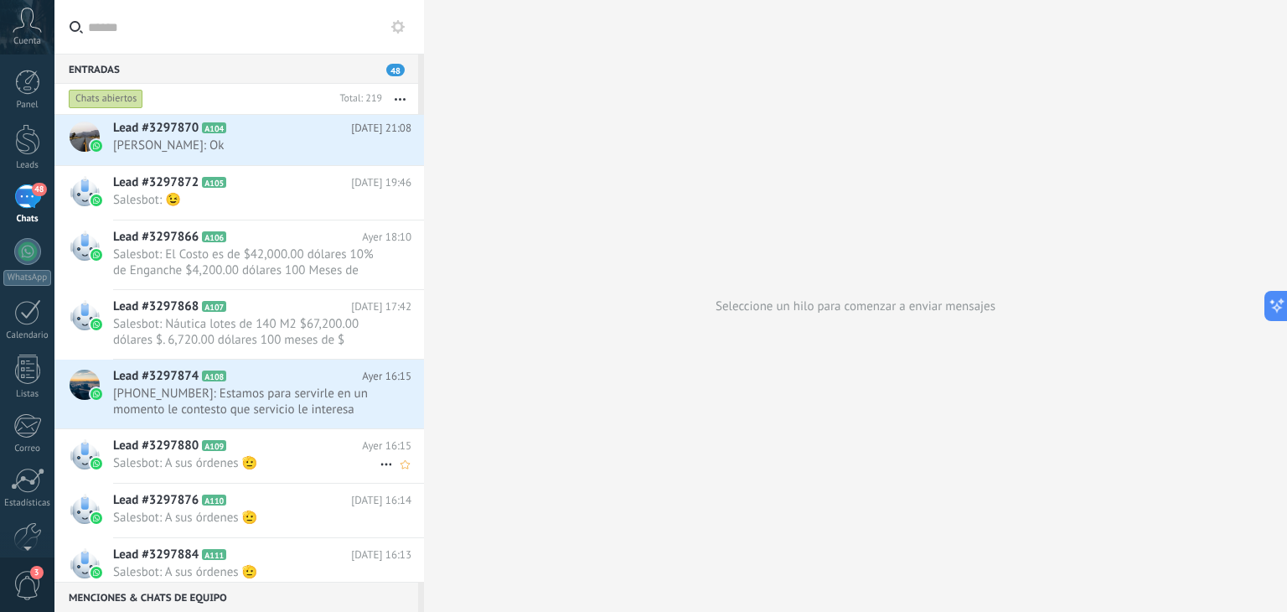
scroll to position [335, 0]
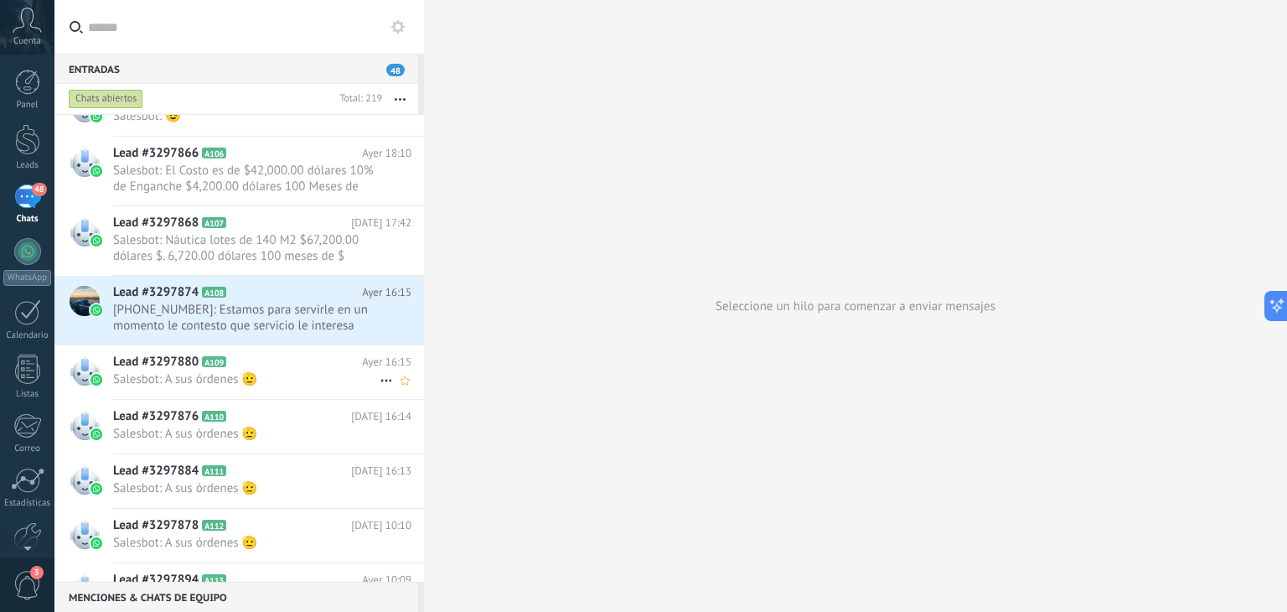
click at [283, 373] on span "Salesbot: A sus órdenes 🫡" at bounding box center [246, 379] width 267 height 16
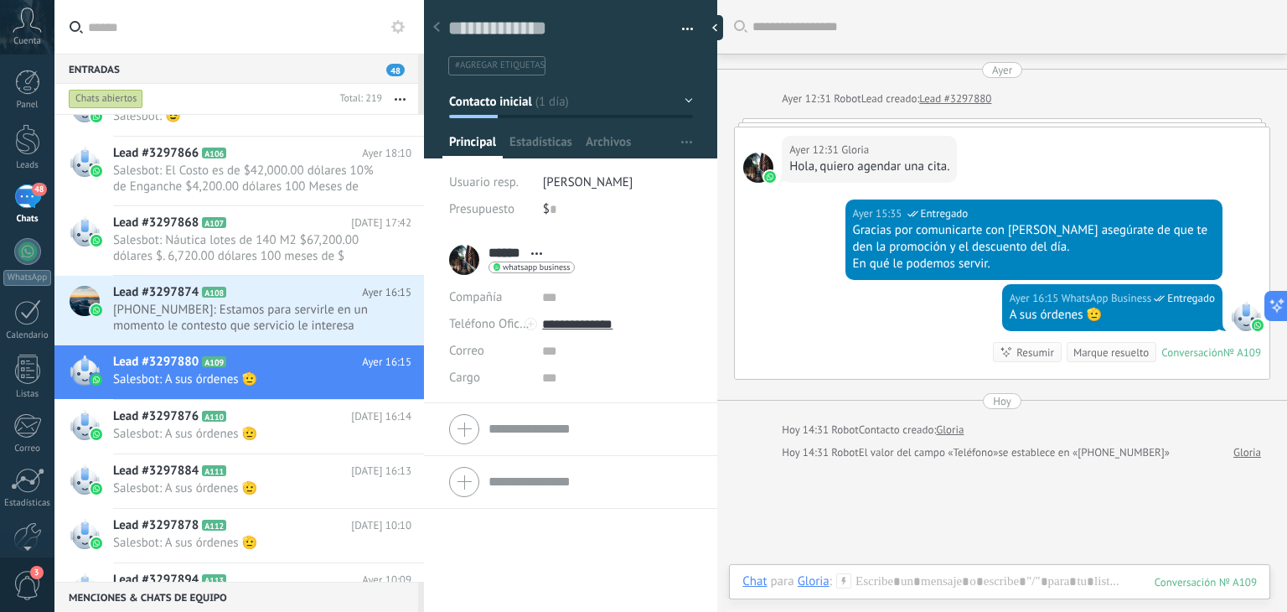
click at [904, 123] on div at bounding box center [1002, 122] width 536 height 8
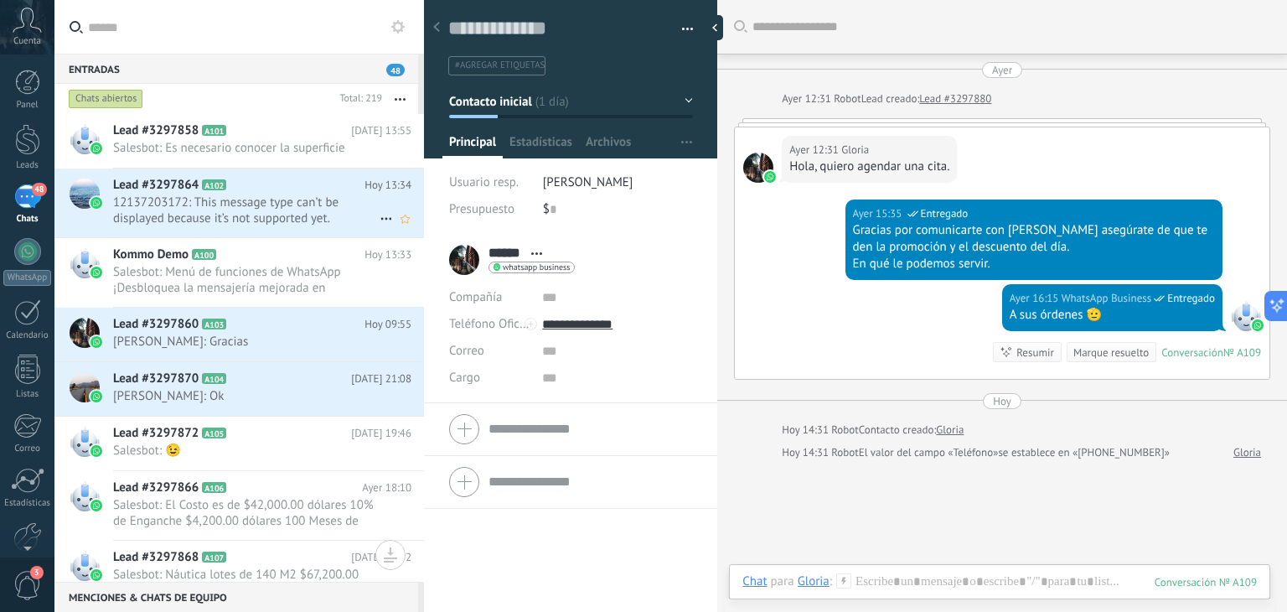
click at [245, 209] on span "12137203172: This message type can’t be displayed because it’s not supported ye…" at bounding box center [246, 210] width 267 height 32
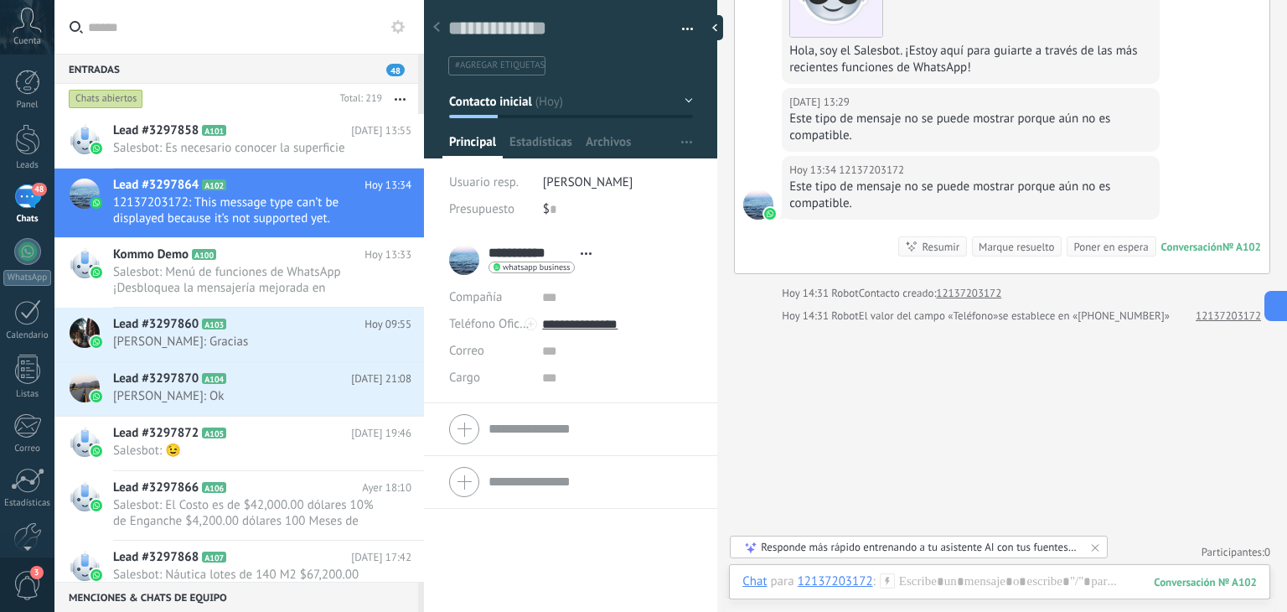
scroll to position [422, 0]
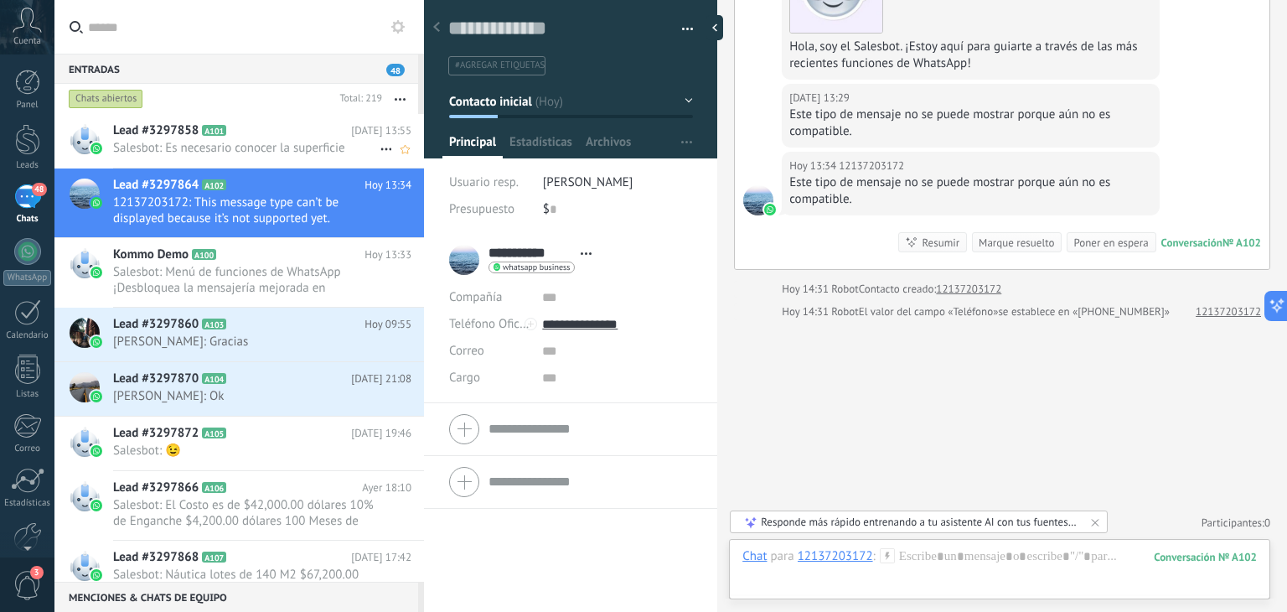
click at [166, 152] on span "Salesbot: Es necesario conocer la superficie" at bounding box center [246, 148] width 267 height 16
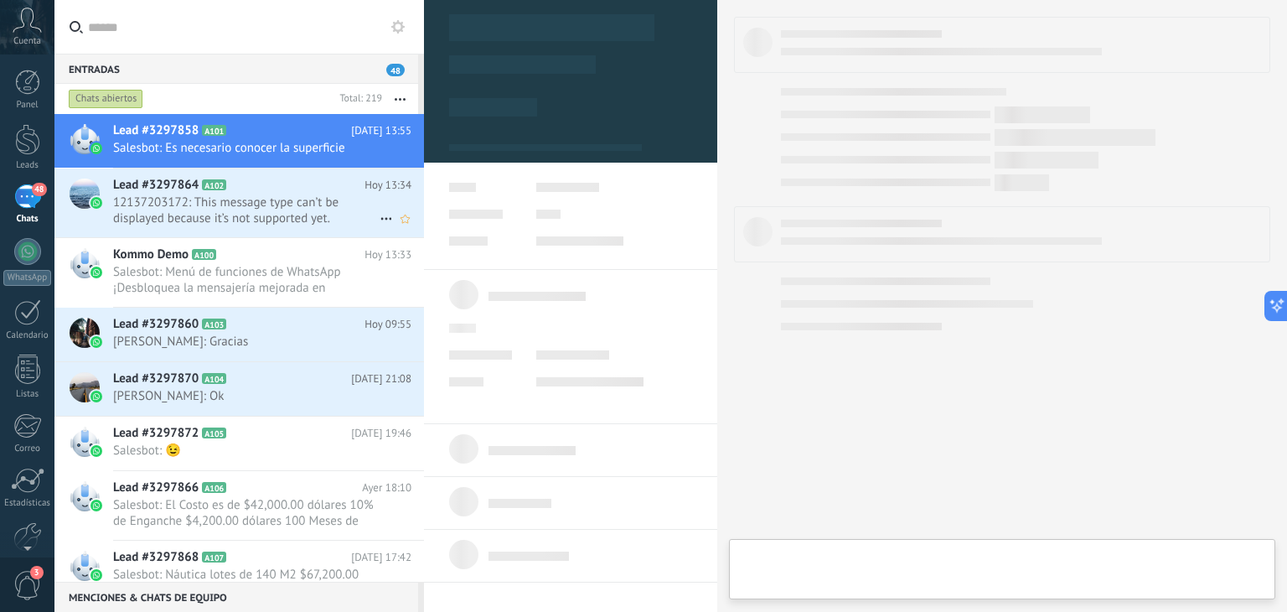
type textarea "**********"
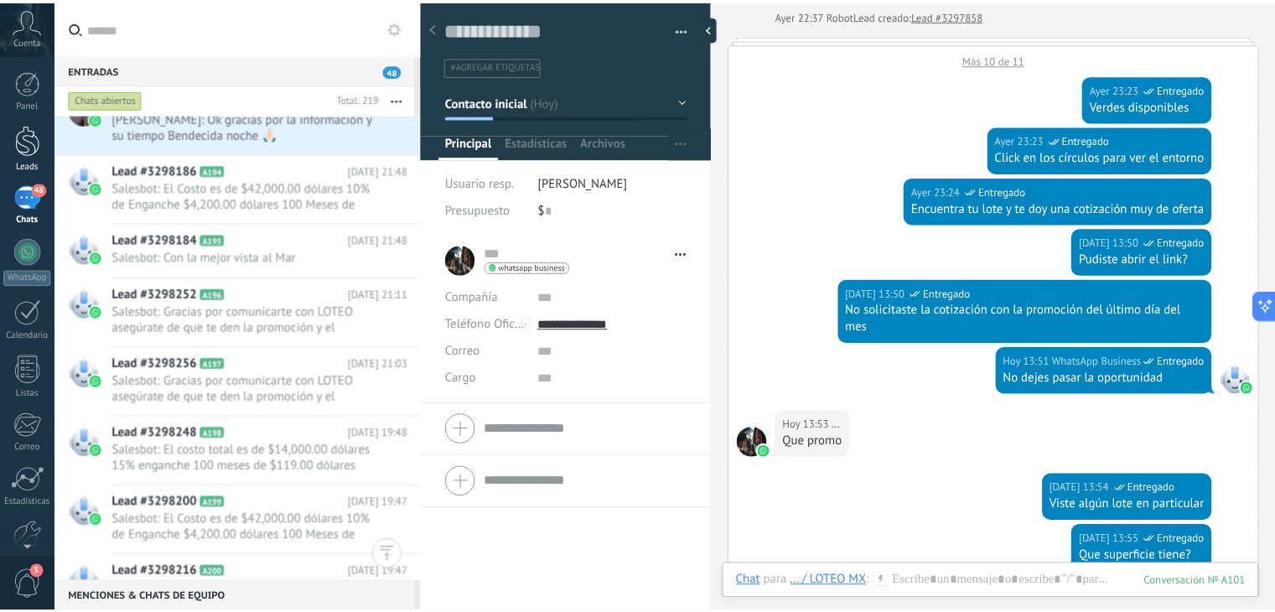
scroll to position [5253, 0]
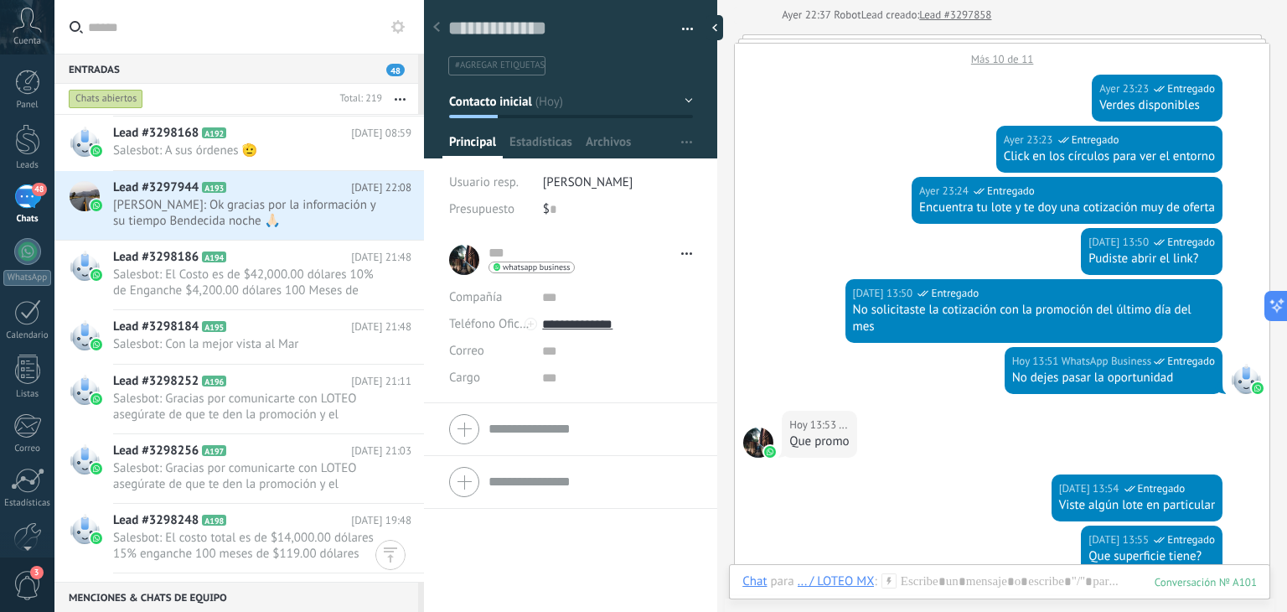
click at [31, 202] on div "48" at bounding box center [27, 196] width 27 height 24
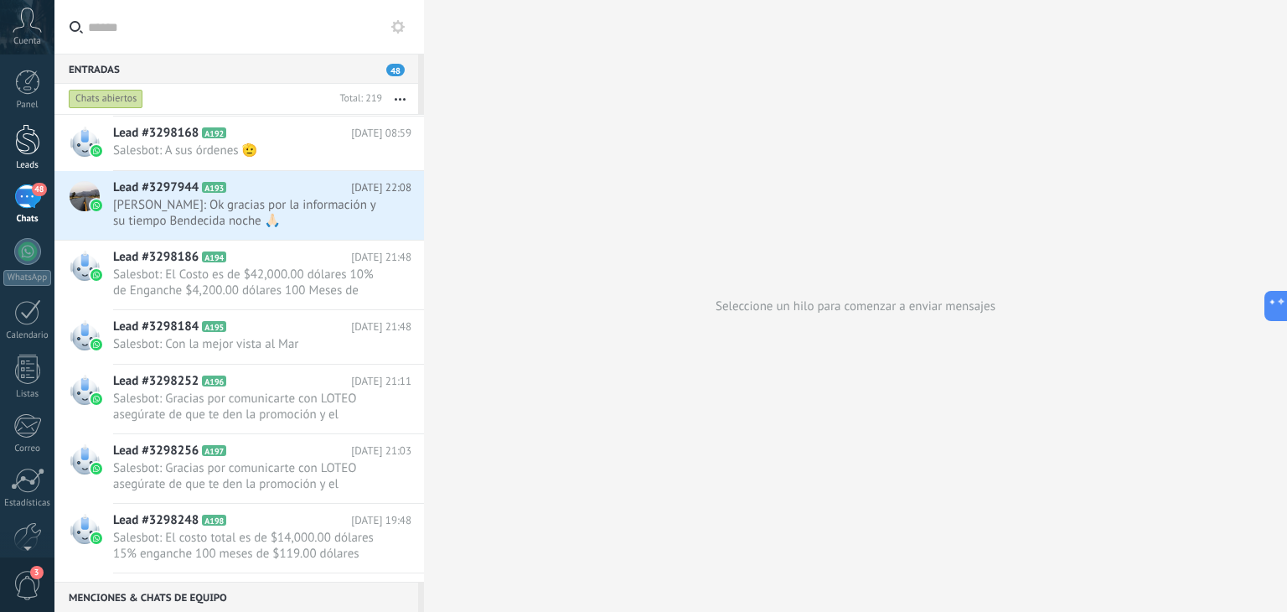
click at [27, 142] on div at bounding box center [27, 139] width 25 height 31
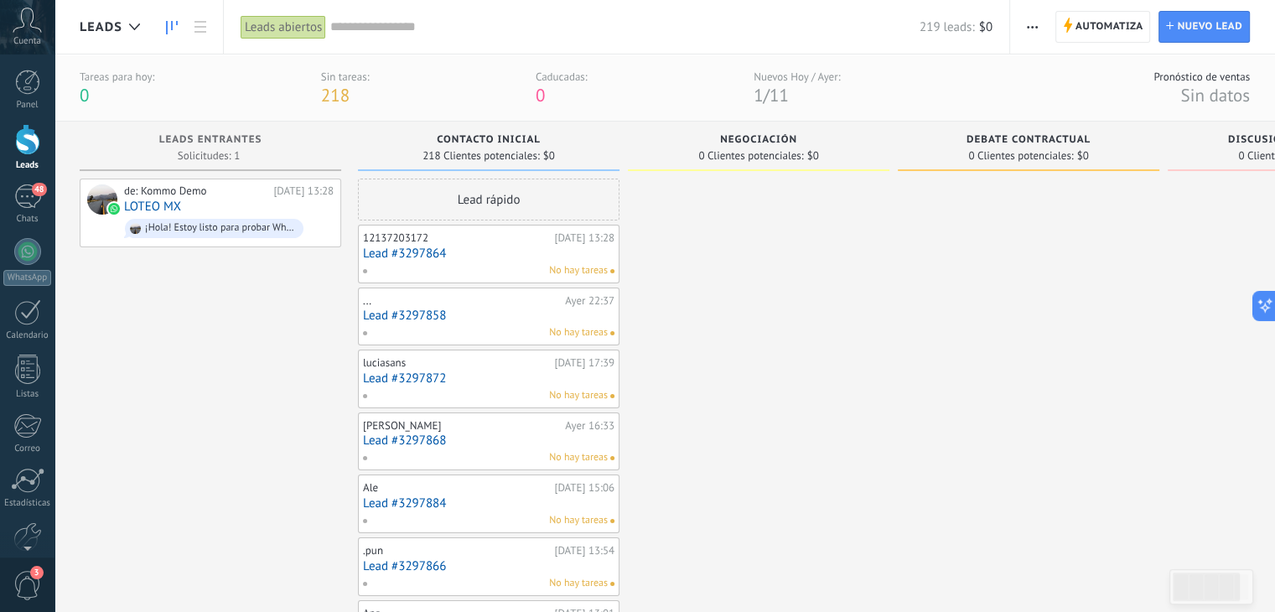
click at [633, 34] on input "text" at bounding box center [624, 27] width 589 height 18
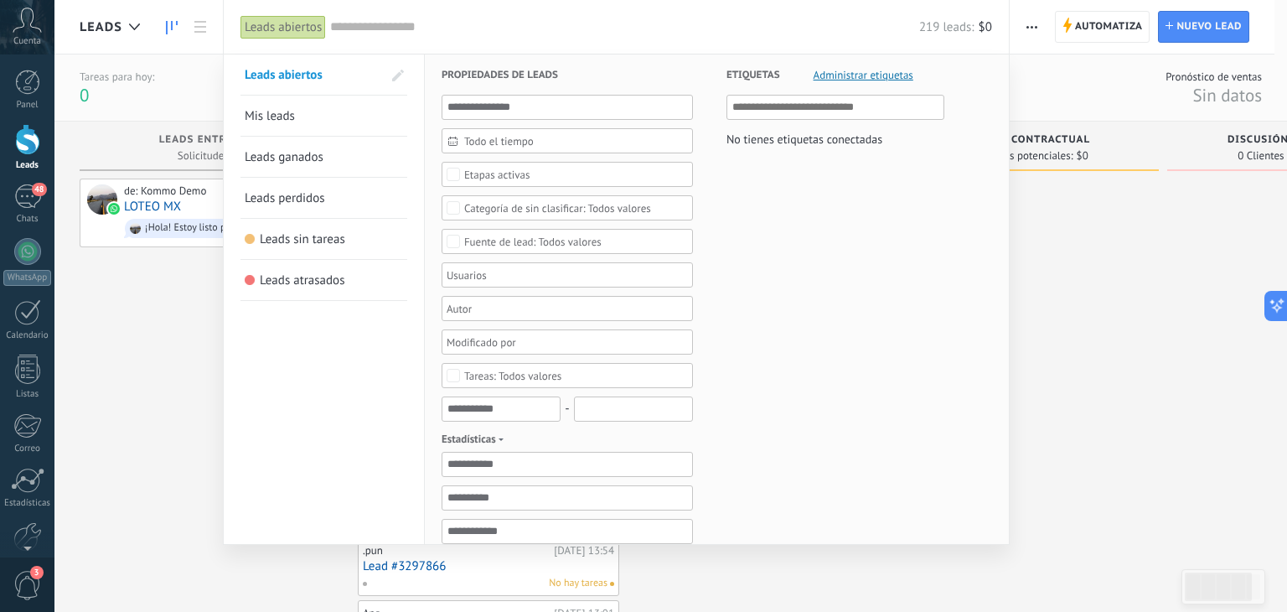
click at [210, 55] on div at bounding box center [643, 306] width 1287 height 612
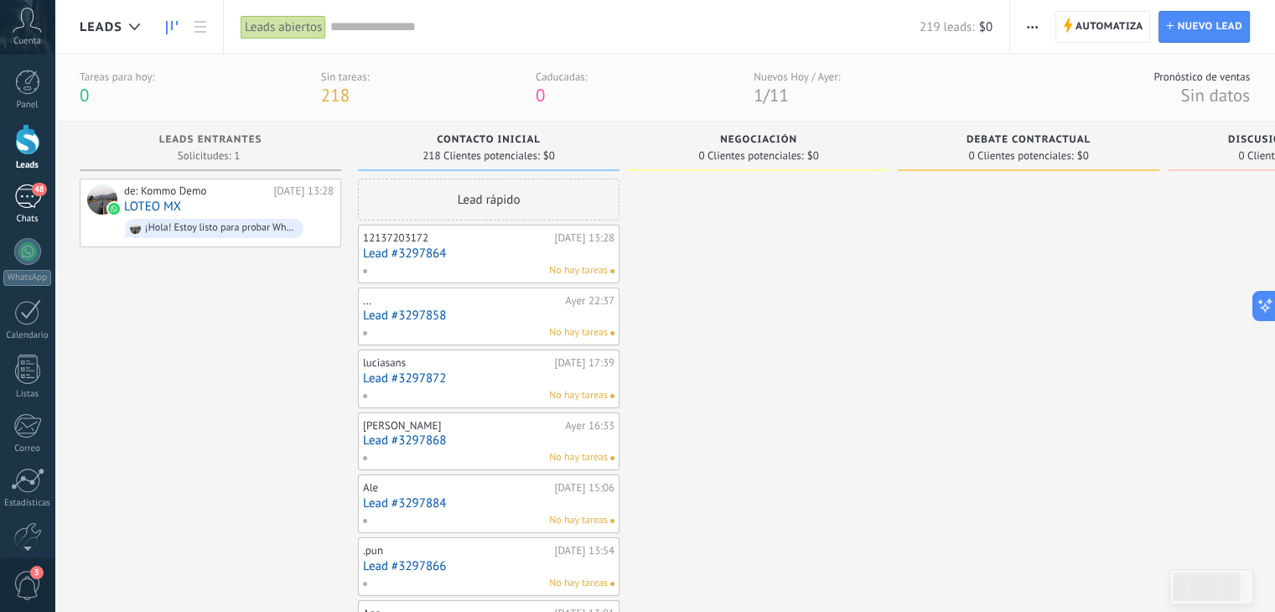
click at [34, 200] on div "48" at bounding box center [27, 196] width 27 height 24
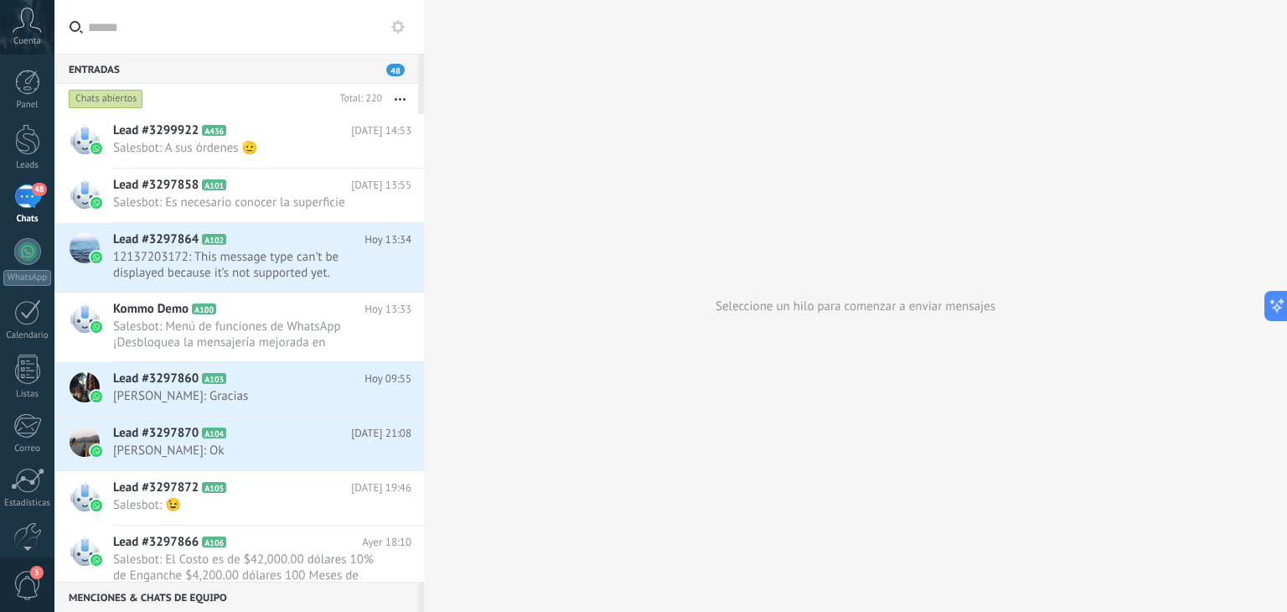
click at [34, 199] on div "48" at bounding box center [27, 196] width 27 height 24
